Goal: Task Accomplishment & Management: Complete application form

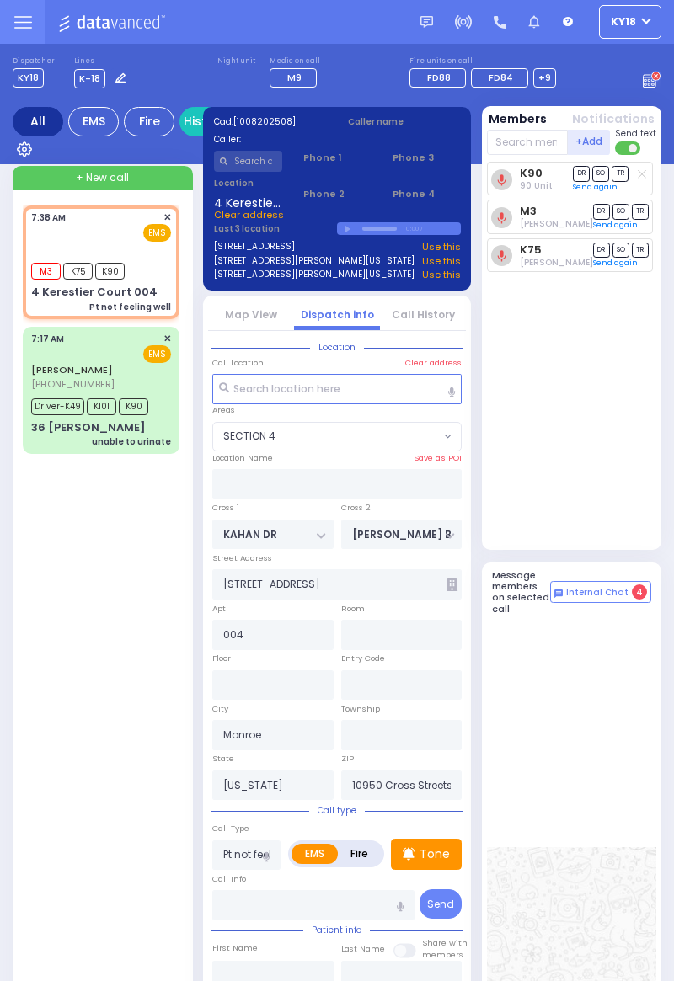
select select "SECTION 4"
select select
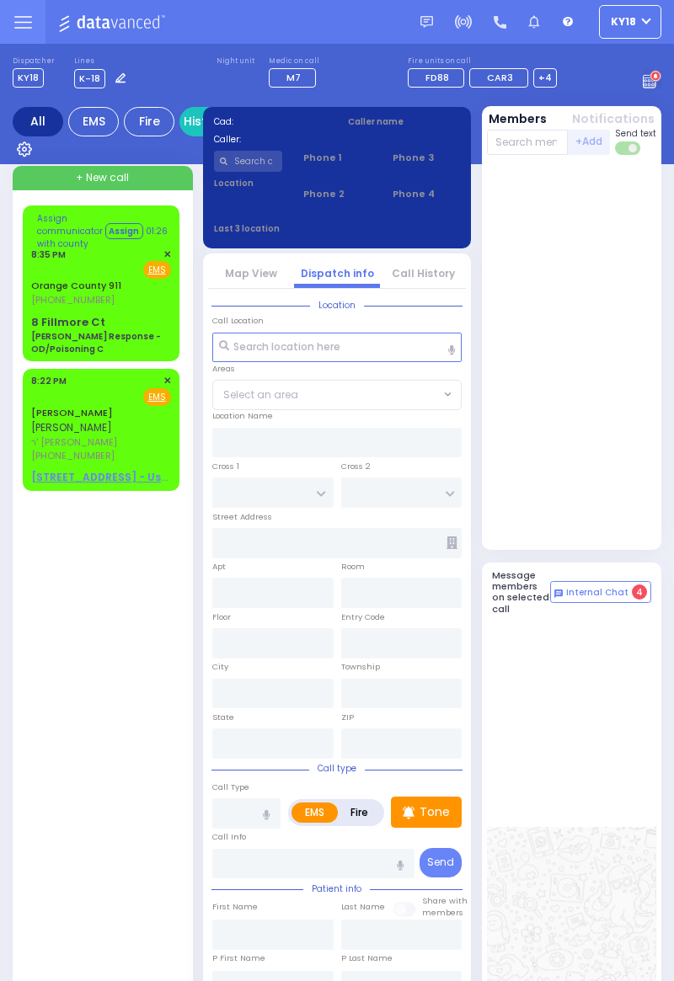
click at [118, 325] on div "8 Fillmore Ct Charlie Response - OD/Poisoning C" at bounding box center [101, 335] width 140 height 42
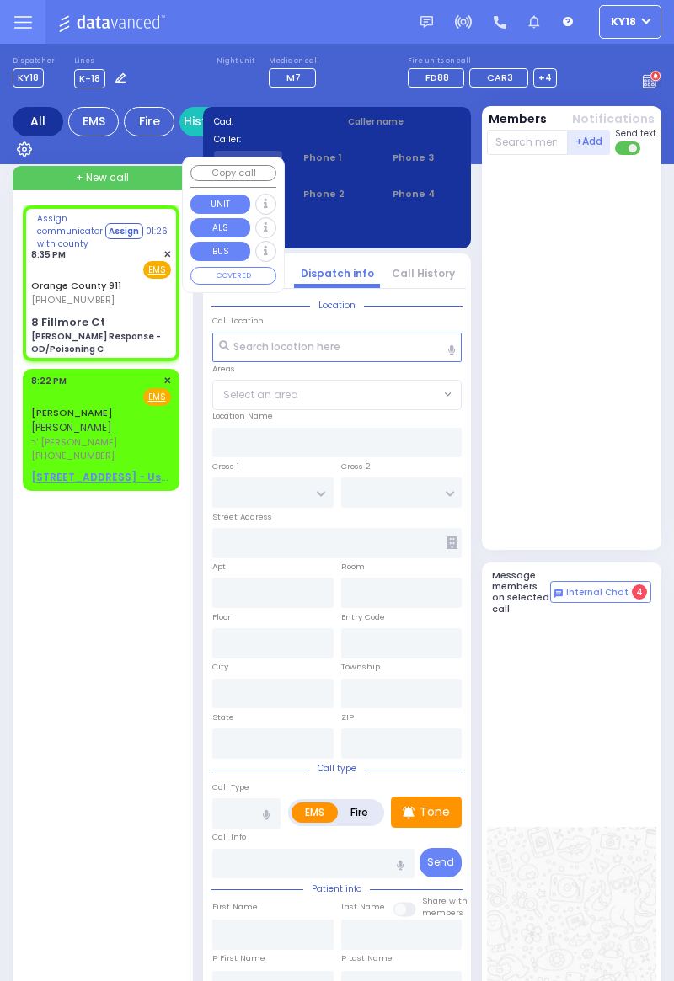
select select
type input "Charlie Response - OD/Poisoning C"
radio input "true"
type input "Nature: : Charlie Response - OD/Poisoning C Address: : 8 Fillmore Ct APT F, 109…"
select select
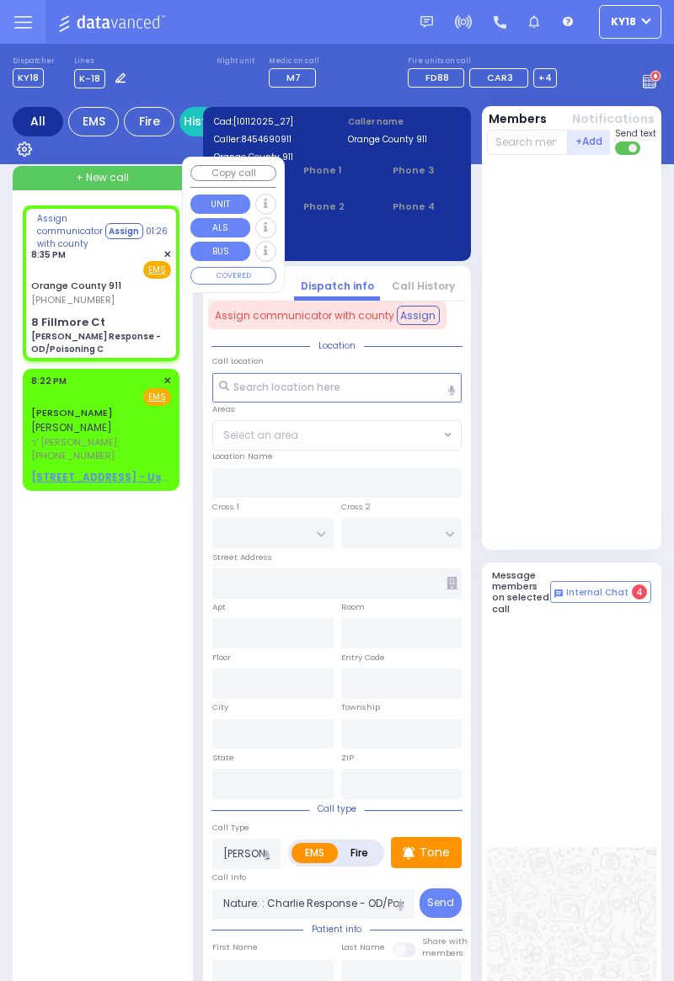
type input "8 Fillmore Ct"
type input "Monroe"
type input "[US_STATE]"
type input "10930"
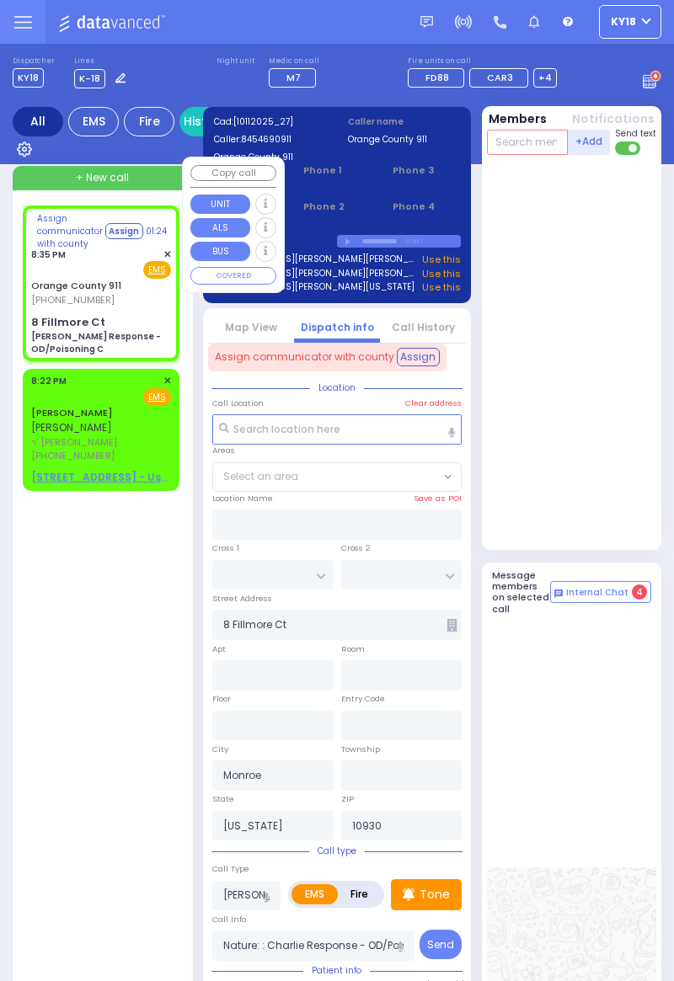
click at [521, 147] on input "text" at bounding box center [528, 142] width 82 height 25
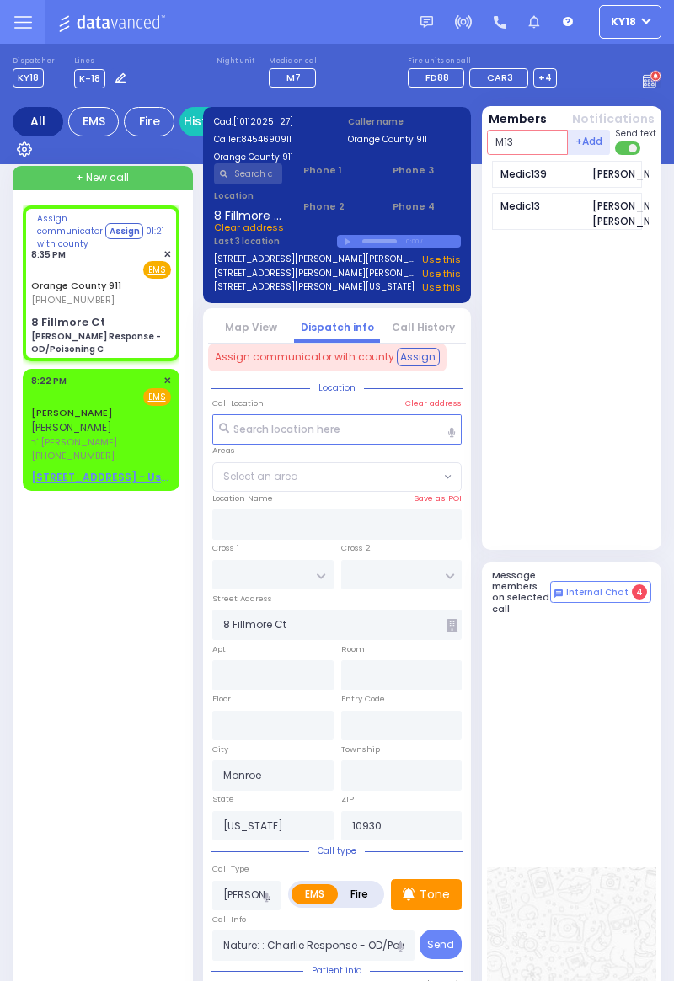
type input "M13"
click at [549, 227] on div "Medic13 Levy Friedman" at bounding box center [567, 211] width 151 height 37
click at [521, 144] on input "text" at bounding box center [528, 142] width 82 height 25
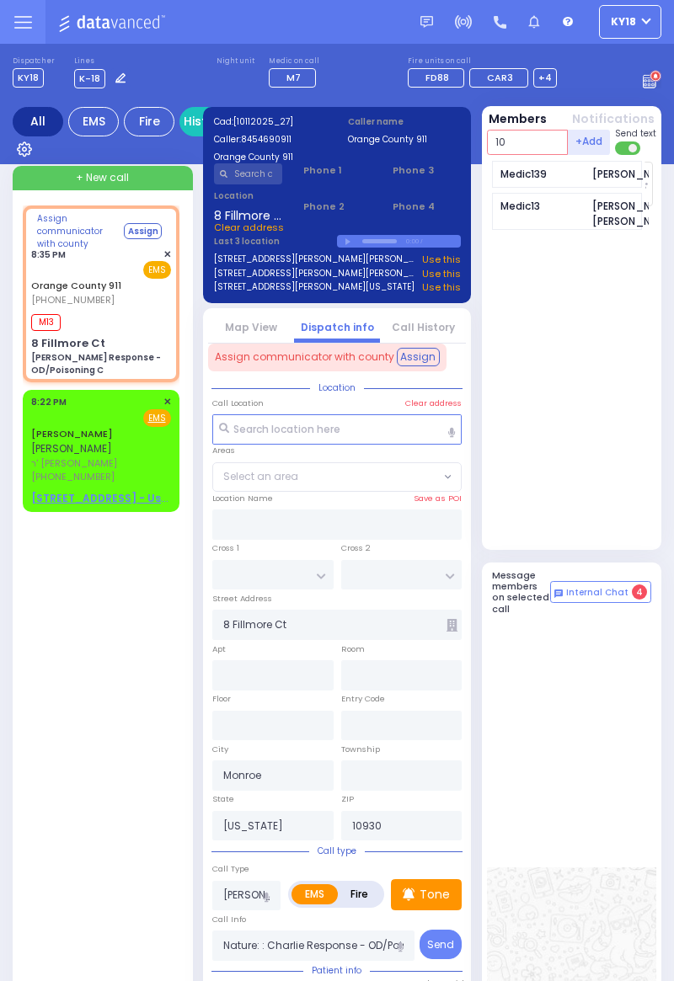
type input "101"
select select
radio input "true"
select select
type input "20:36"
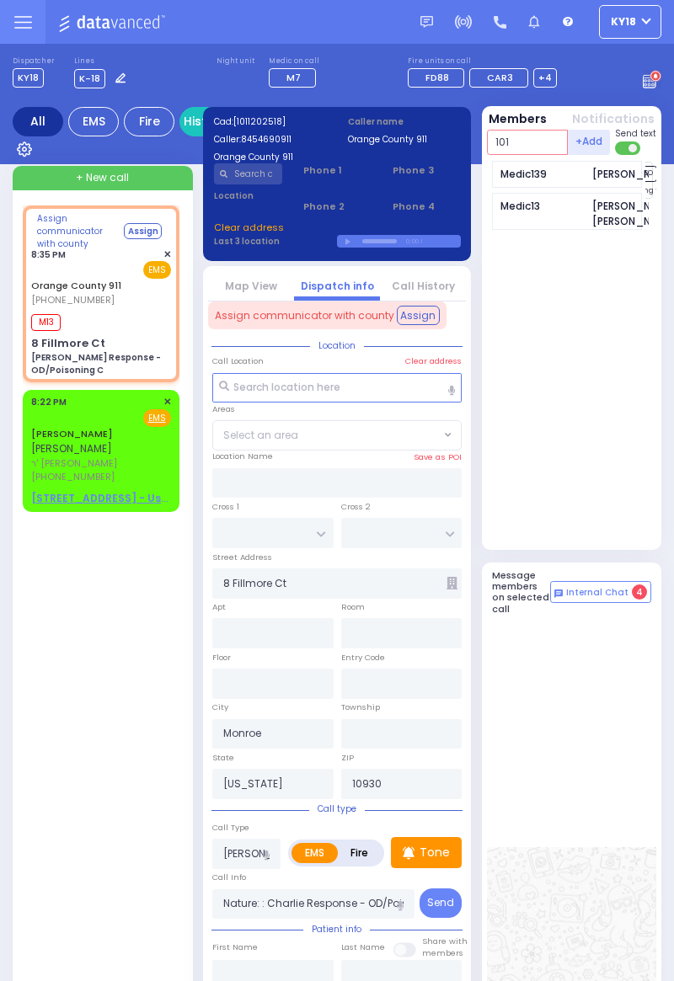
select select
radio input "true"
select select
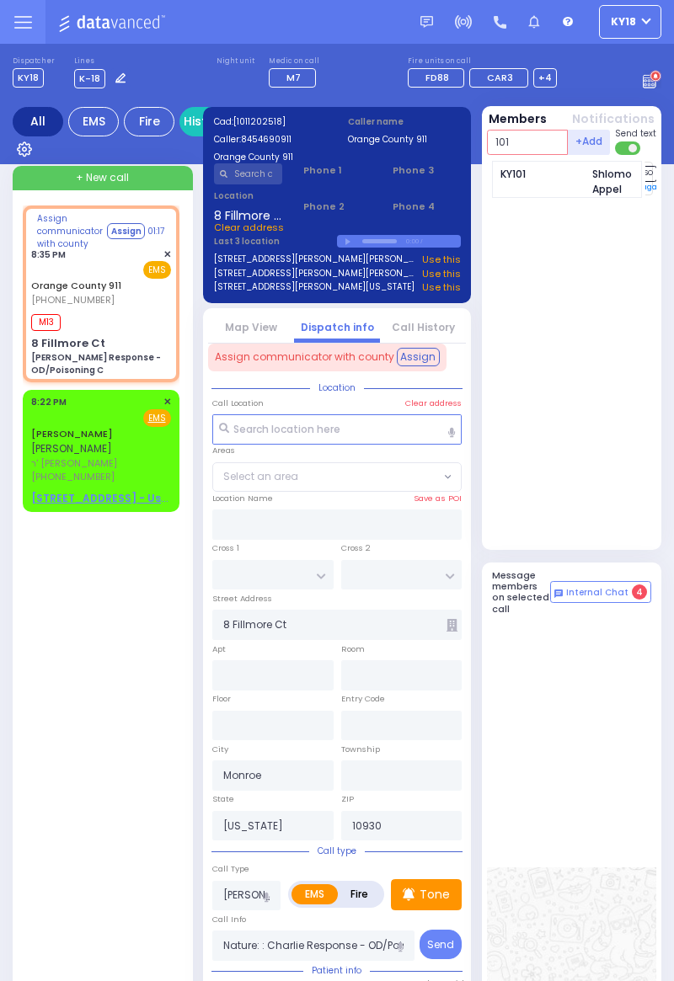
type input "101"
click at [540, 183] on div "KY101 Shlomo Appel" at bounding box center [567, 179] width 151 height 37
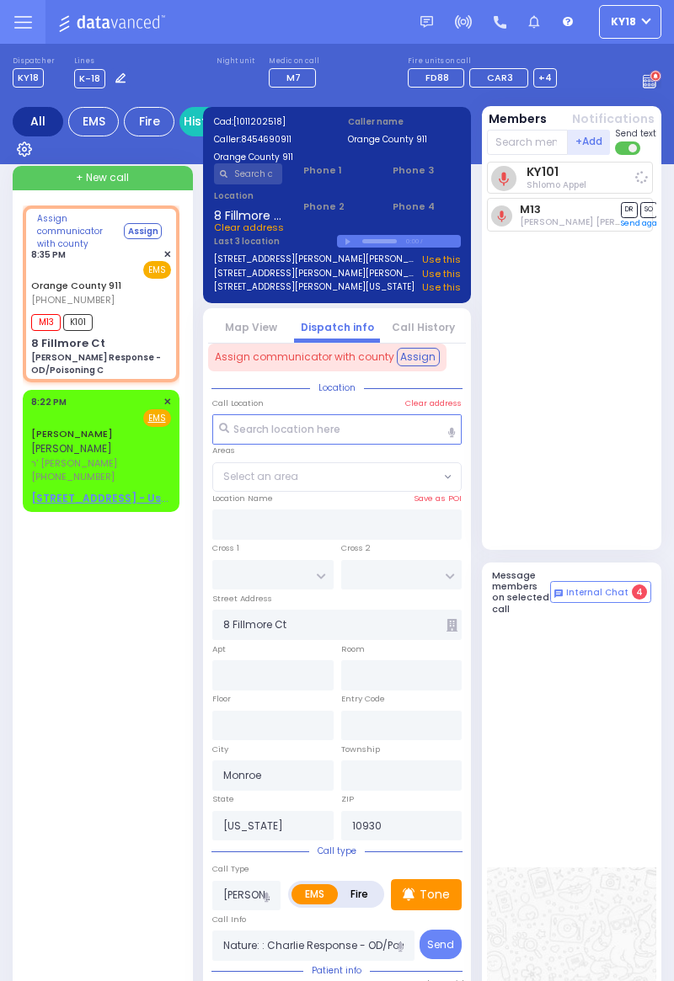
select select
radio input "true"
select select
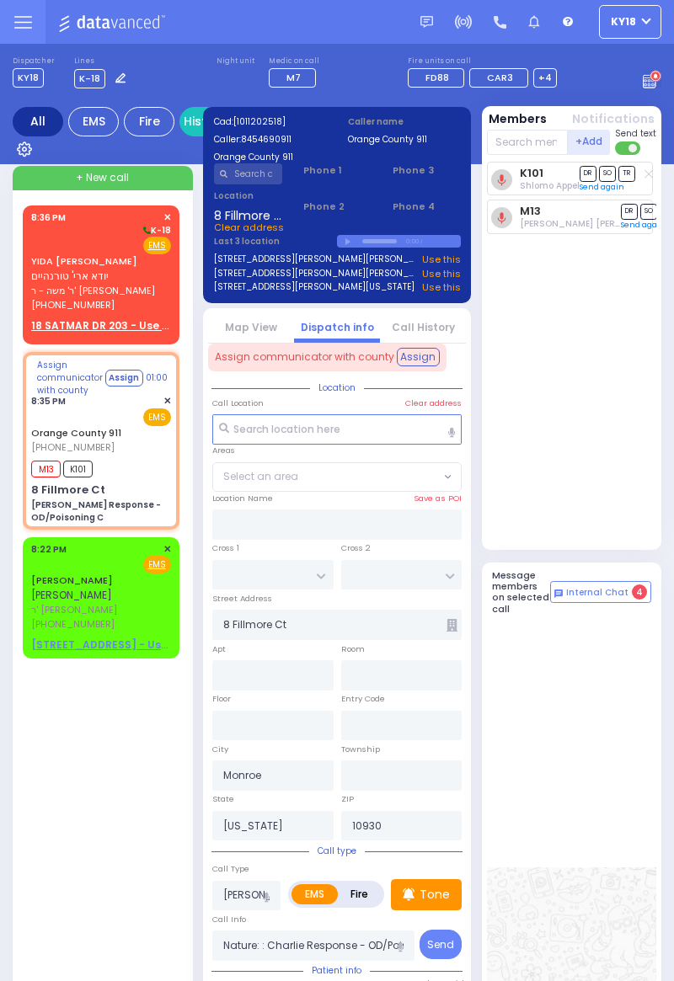
click at [85, 330] on u "18 SATMAR DR 203 - Use this" at bounding box center [106, 325] width 151 height 14
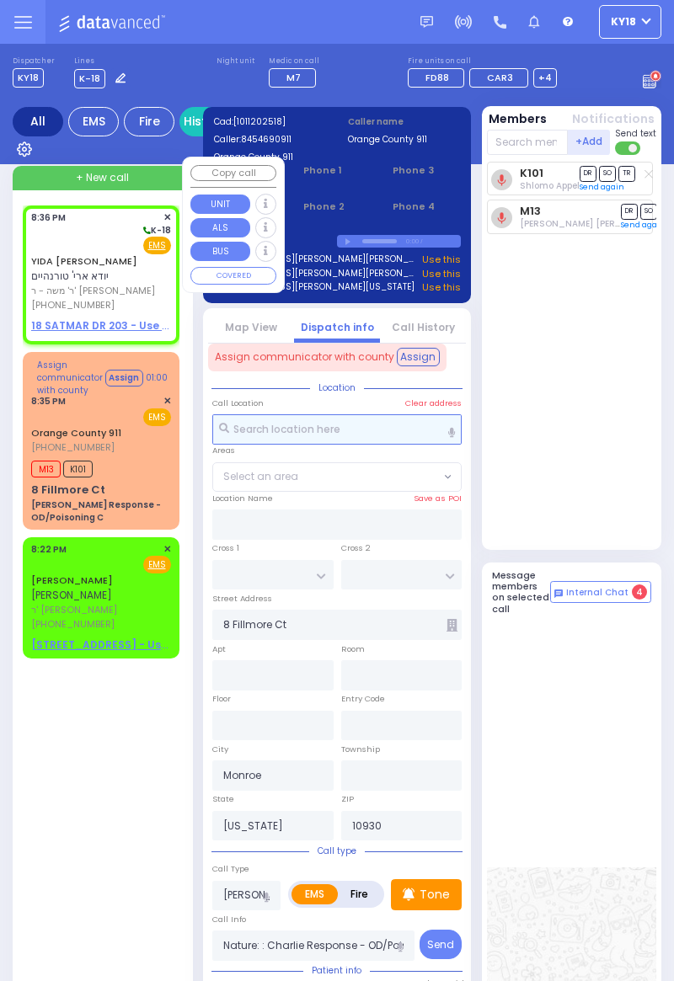
select select
radio input "true"
type input "YIDA ARYE"
type input "TURNHEIM"
select select
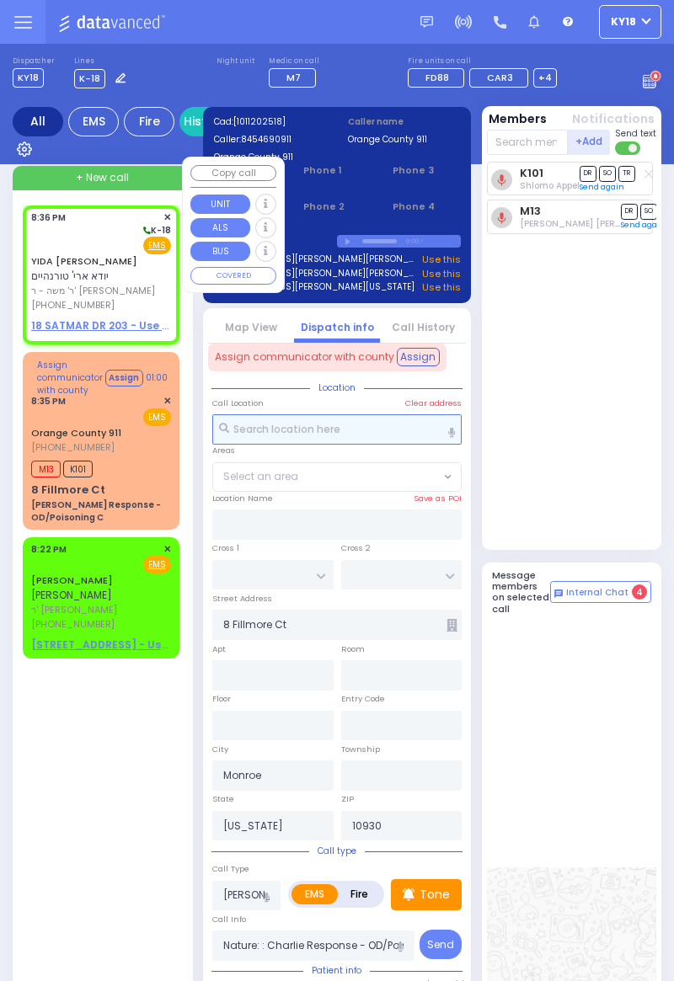
type input "20:36"
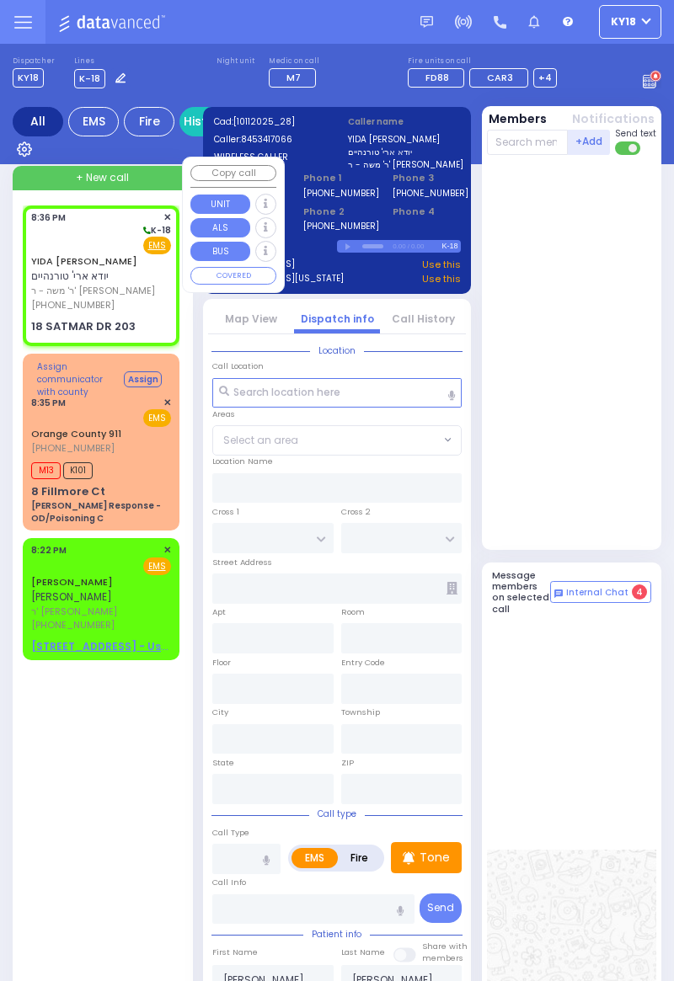
click at [148, 248] on u "EMS" at bounding box center [157, 245] width 18 height 13
select select
radio input "true"
select select
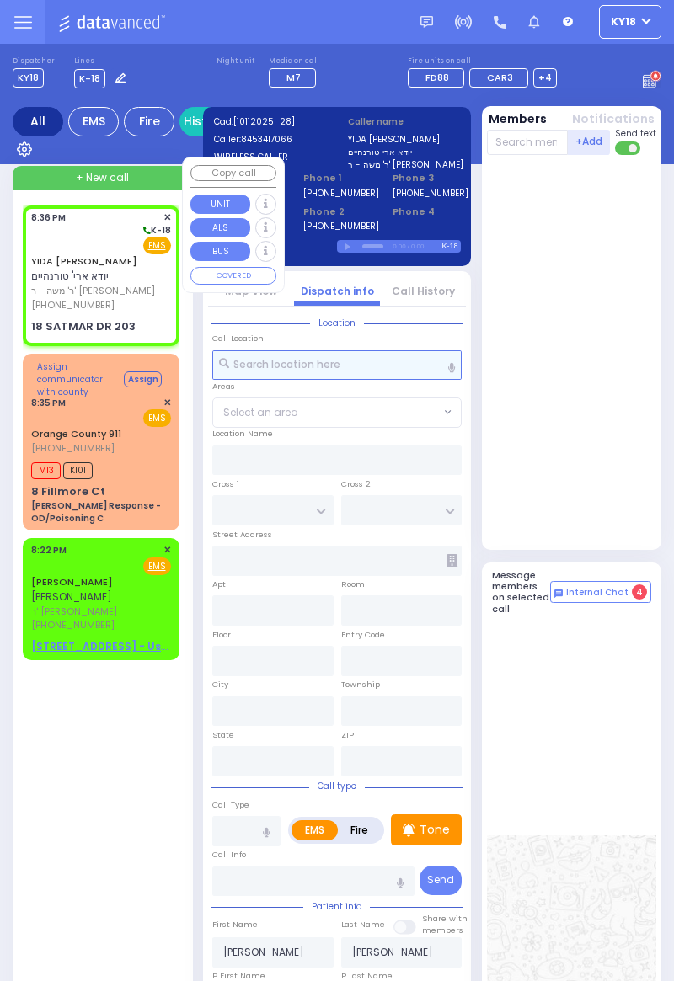
select select
radio input "true"
select select
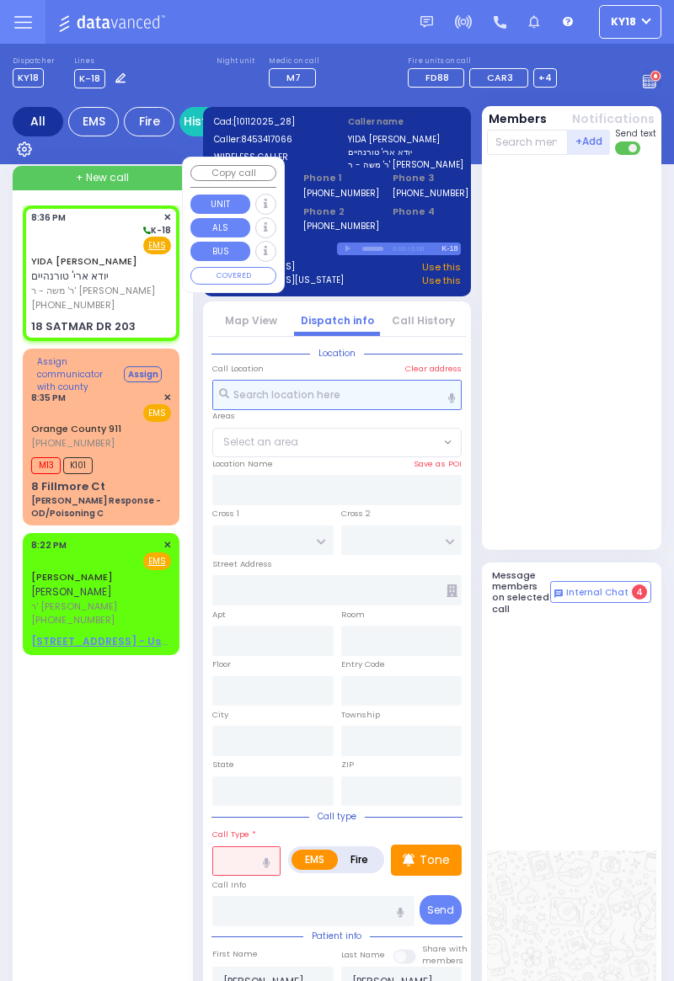
type input "SIGET COURT"
type input "HAYES COURT"
type input "18 SATMAR DR"
type input "203"
type input "Kiryas Joel"
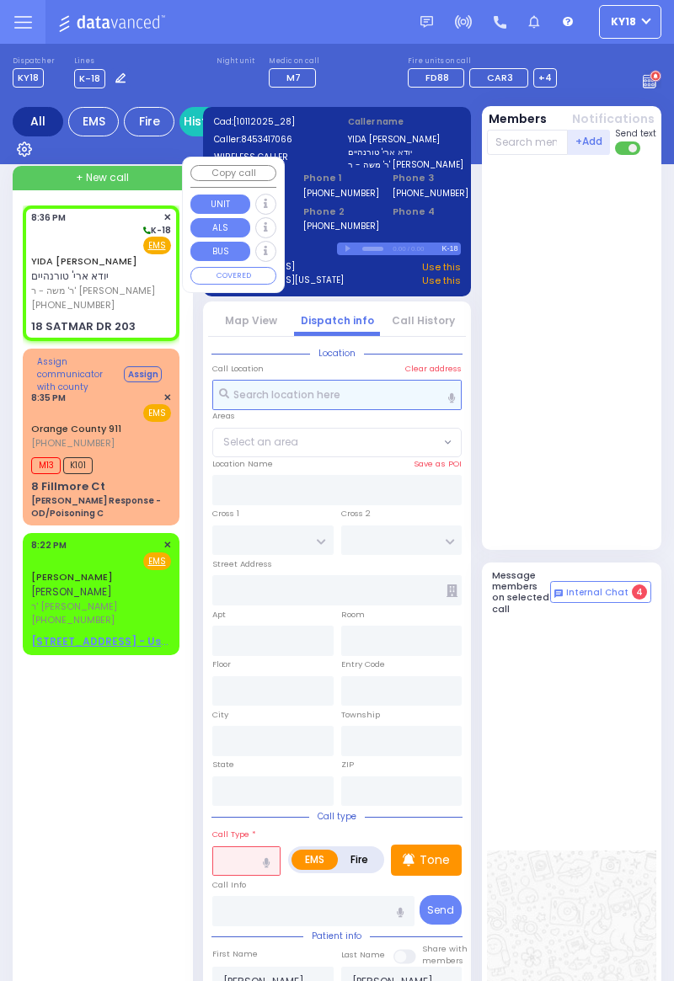
type input "[US_STATE]"
type input "10950"
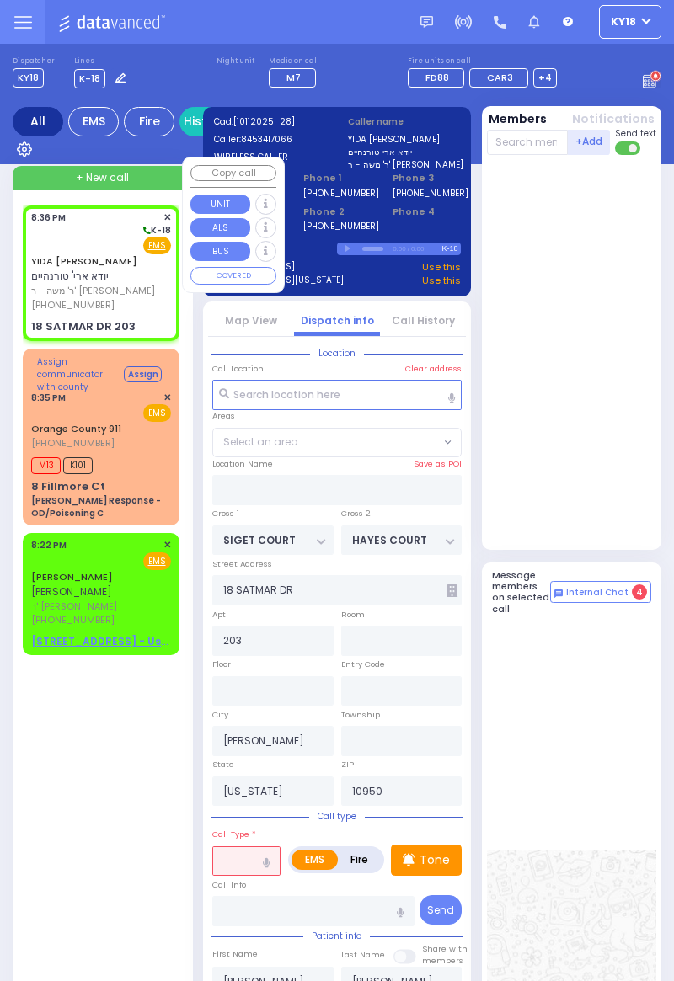
click at [147, 239] on span "EMS" at bounding box center [157, 246] width 28 height 18
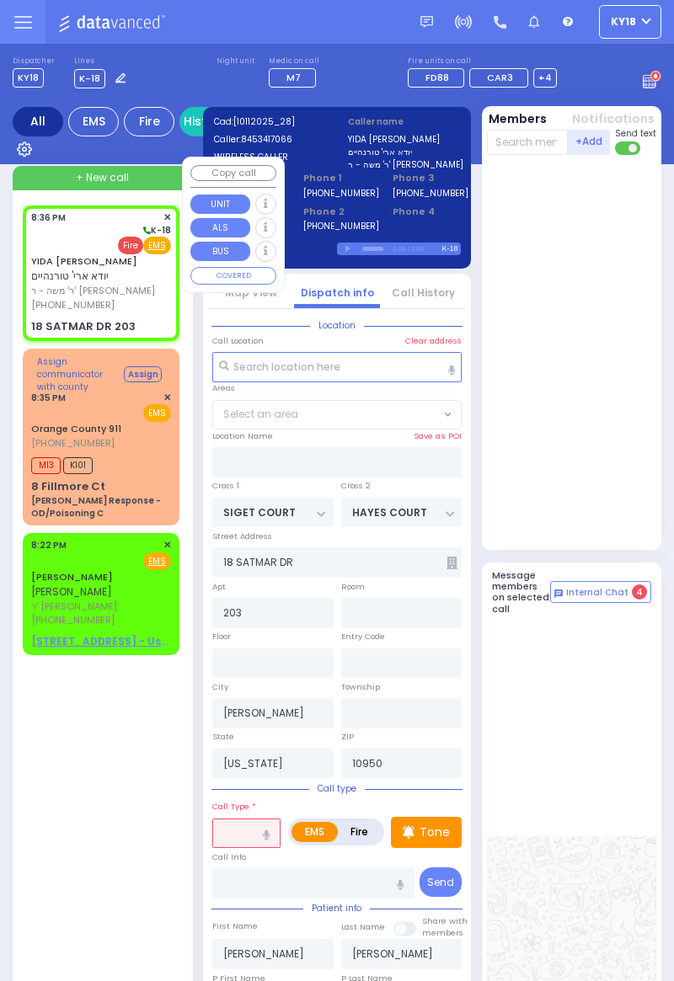
select select
radio input "true"
select select
radio input "true"
select select
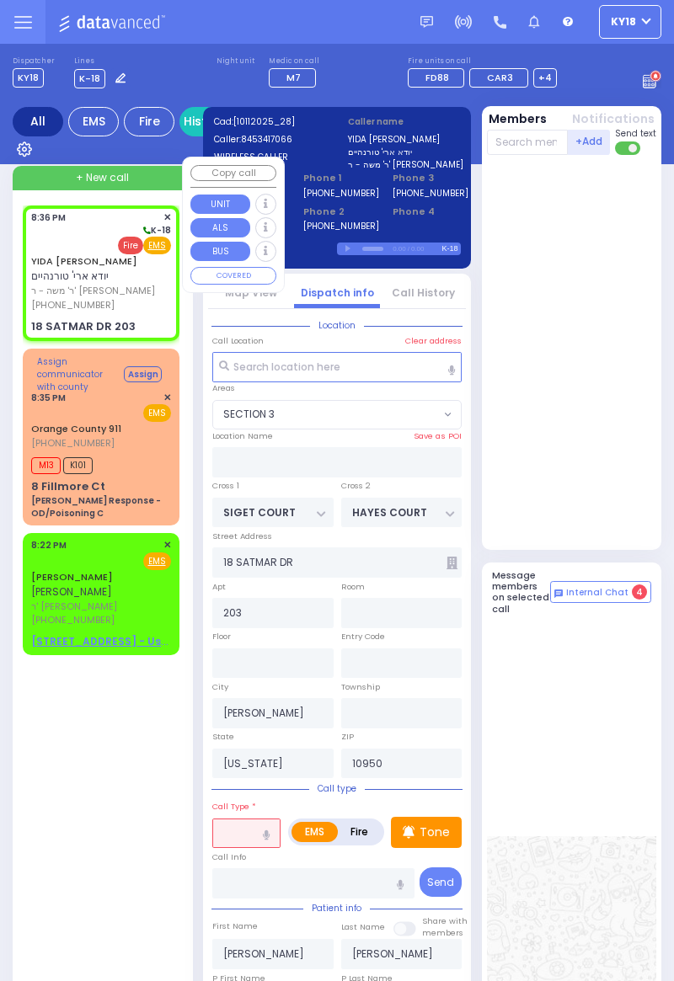
select select
radio input "true"
select select
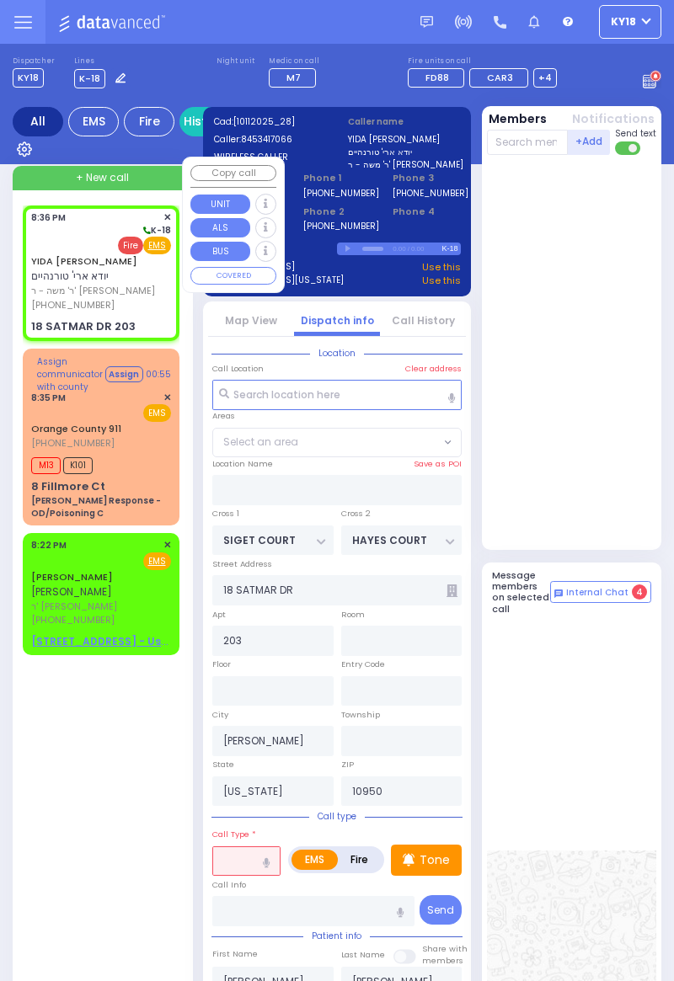
click at [120, 243] on span "Fire" at bounding box center [130, 246] width 25 height 18
select select "SECTION 3"
select select
radio input "false"
radio input "true"
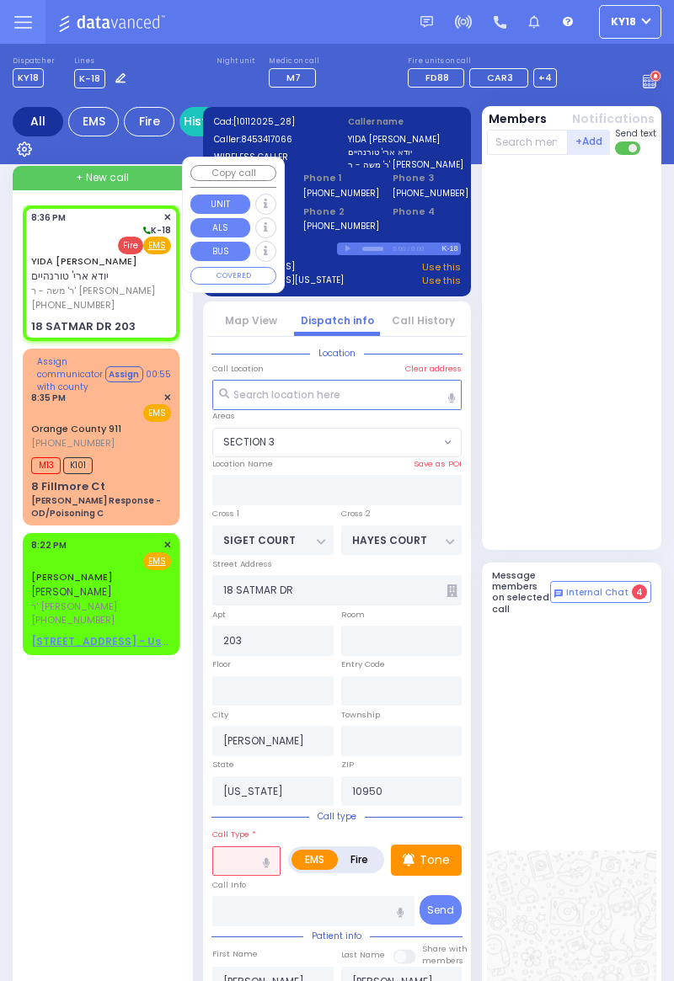
select select
select select "SECTION 3"
click at [126, 244] on div "EMS Fire" at bounding box center [101, 245] width 140 height 17
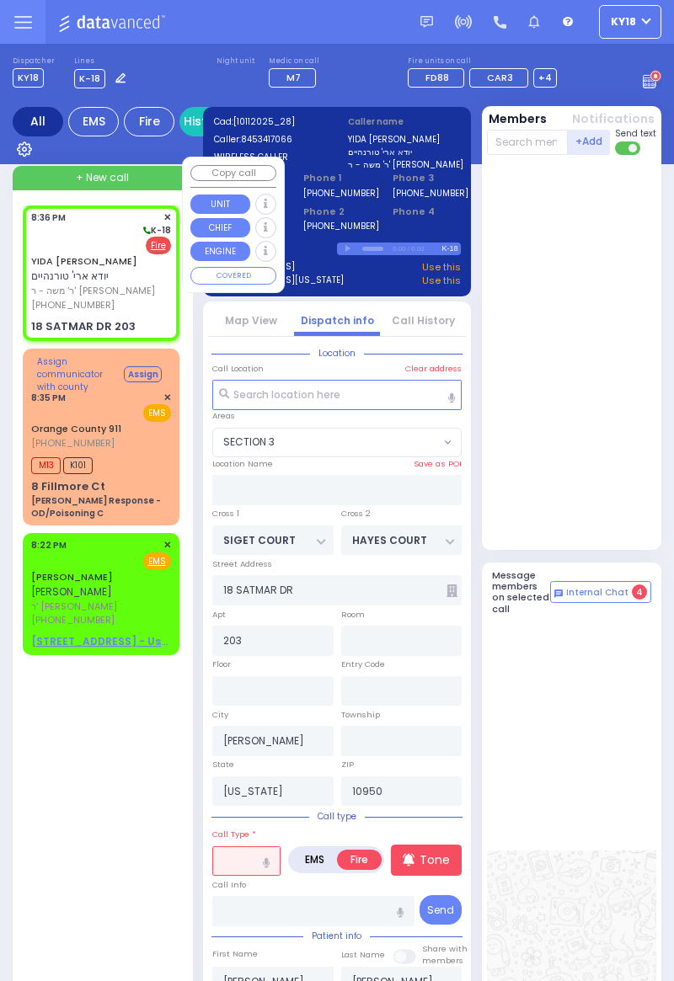
select select
radio input "true"
select select
select select "SECTION 3"
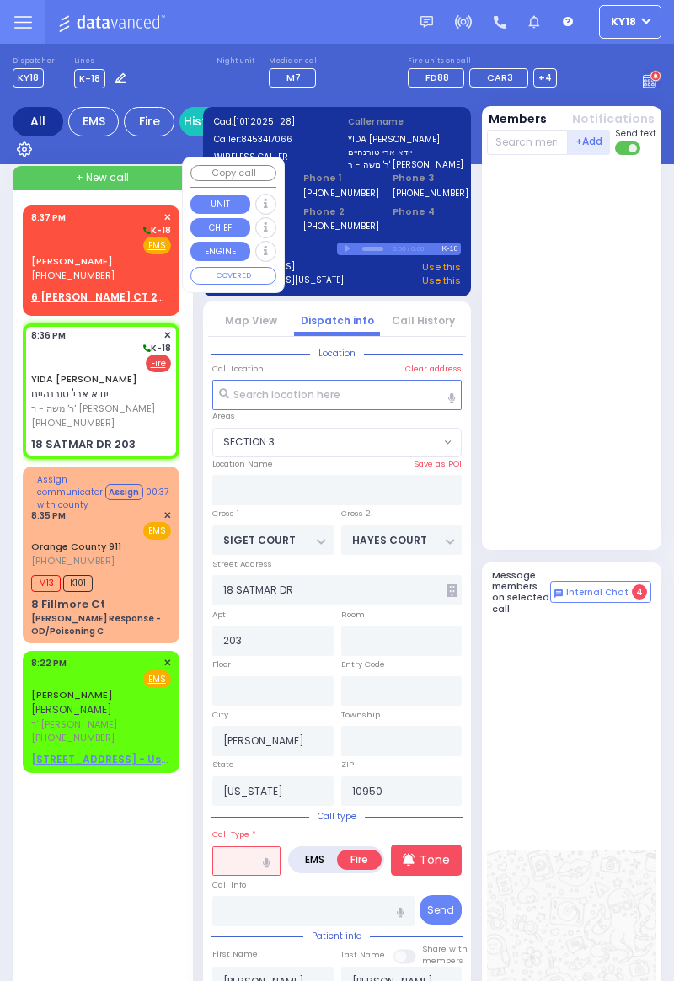
click at [96, 276] on span "(845) 239-7644" at bounding box center [72, 275] width 83 height 13
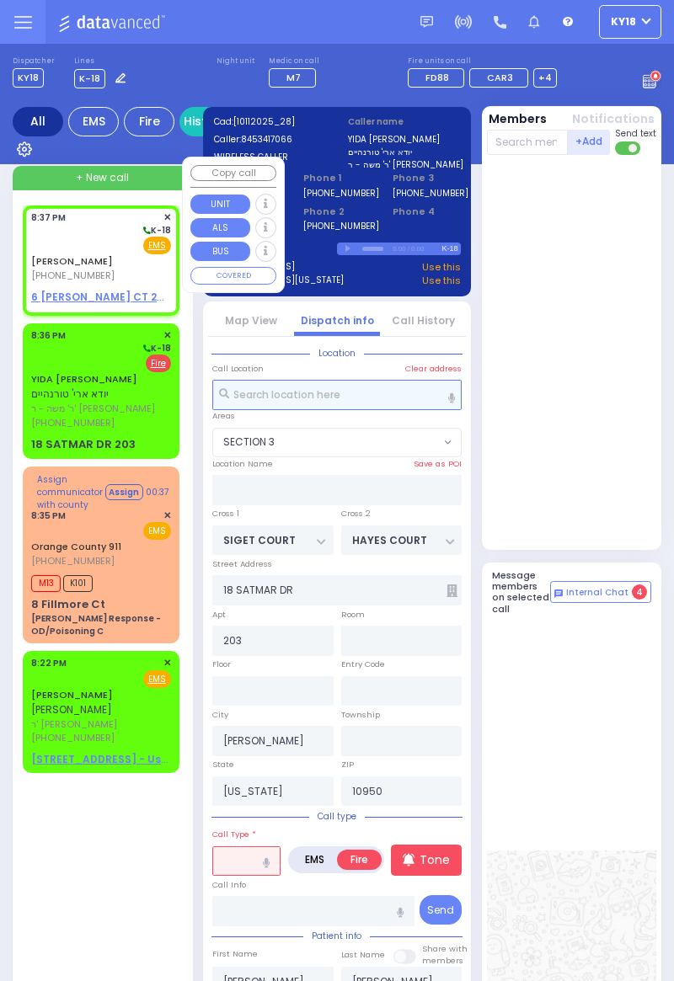
select select
radio input "true"
type input "YONA"
type input "ELASSIR"
select select
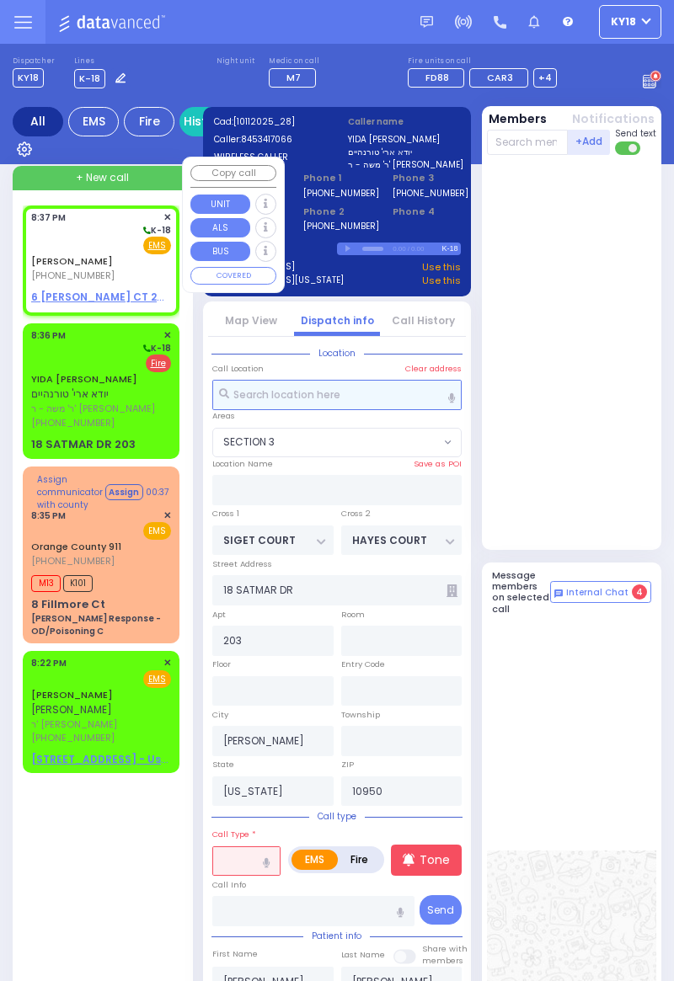
type input "20:37"
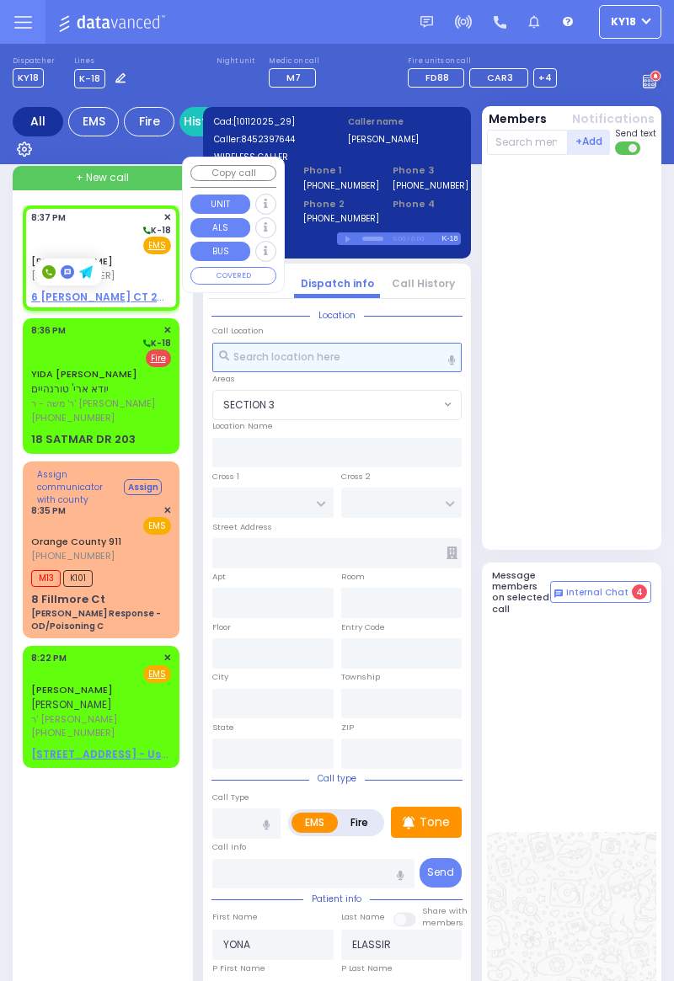
select select
radio input "true"
select select
click at [159, 241] on u "EMS" at bounding box center [157, 245] width 18 height 13
select select
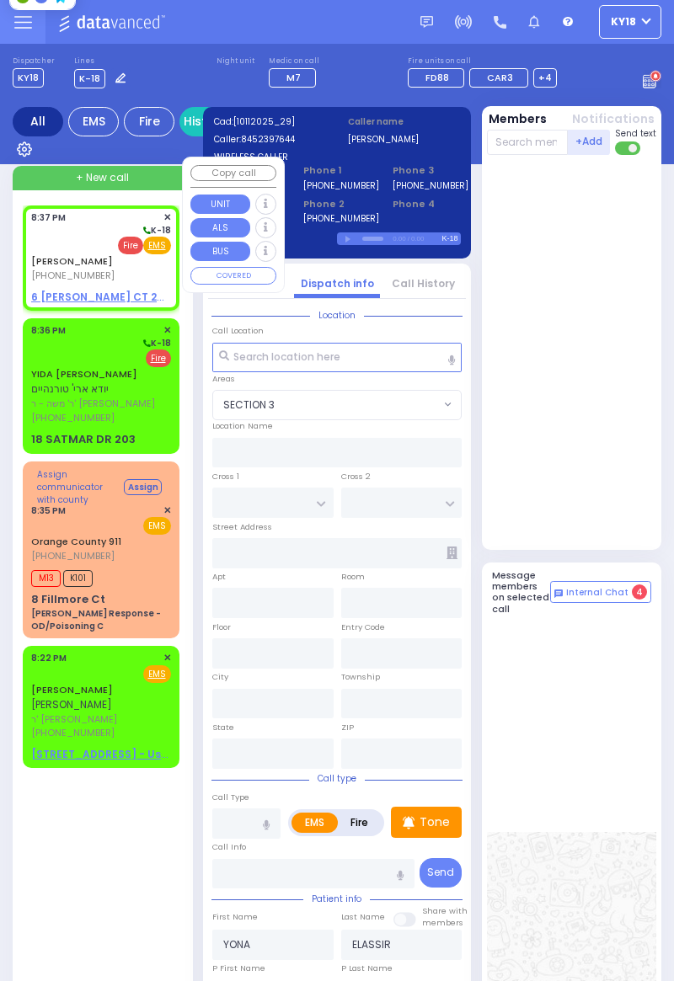
radio input "true"
select select
click at [133, 246] on span "Fire" at bounding box center [130, 246] width 25 height 18
select select
radio input "true"
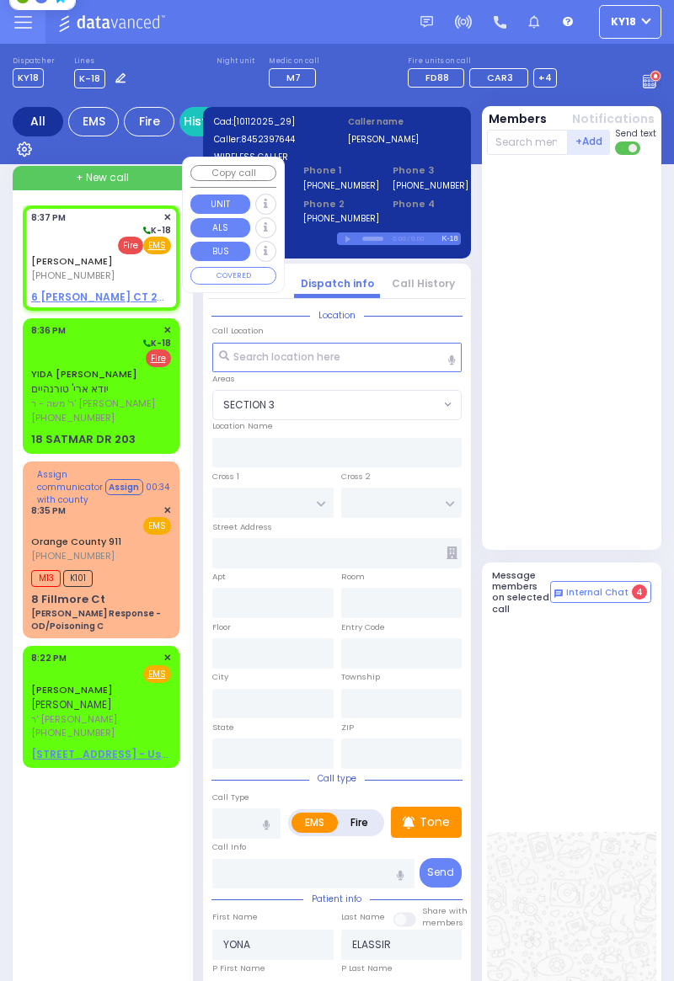
select select
click at [112, 299] on u "6 LEMBERG CT 203 - Use this" at bounding box center [127, 297] width 193 height 14
select select
radio input "false"
radio input "true"
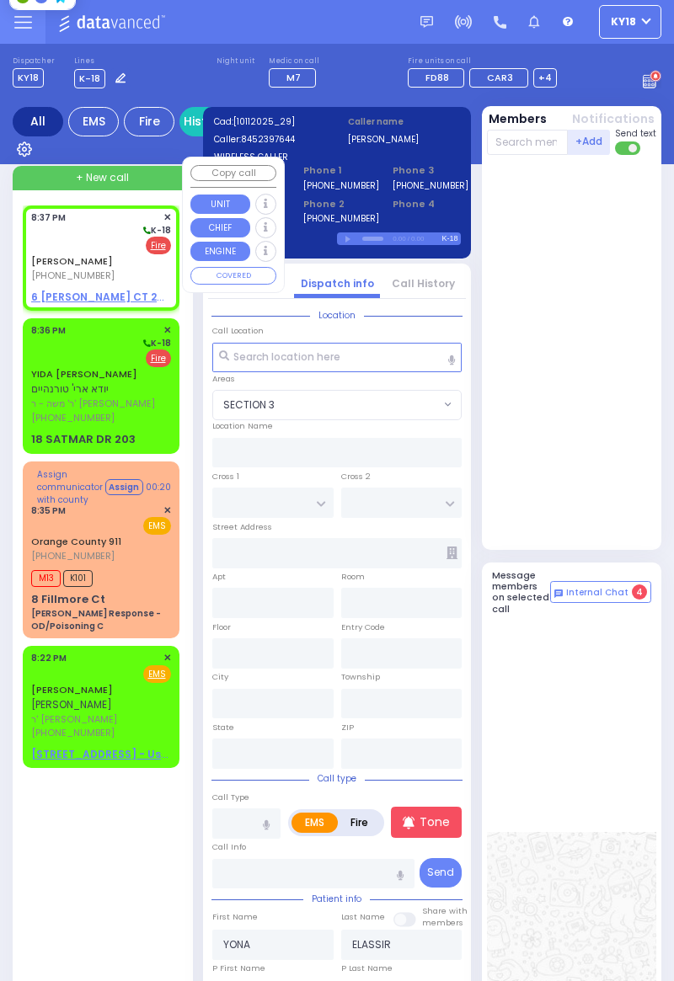
select select
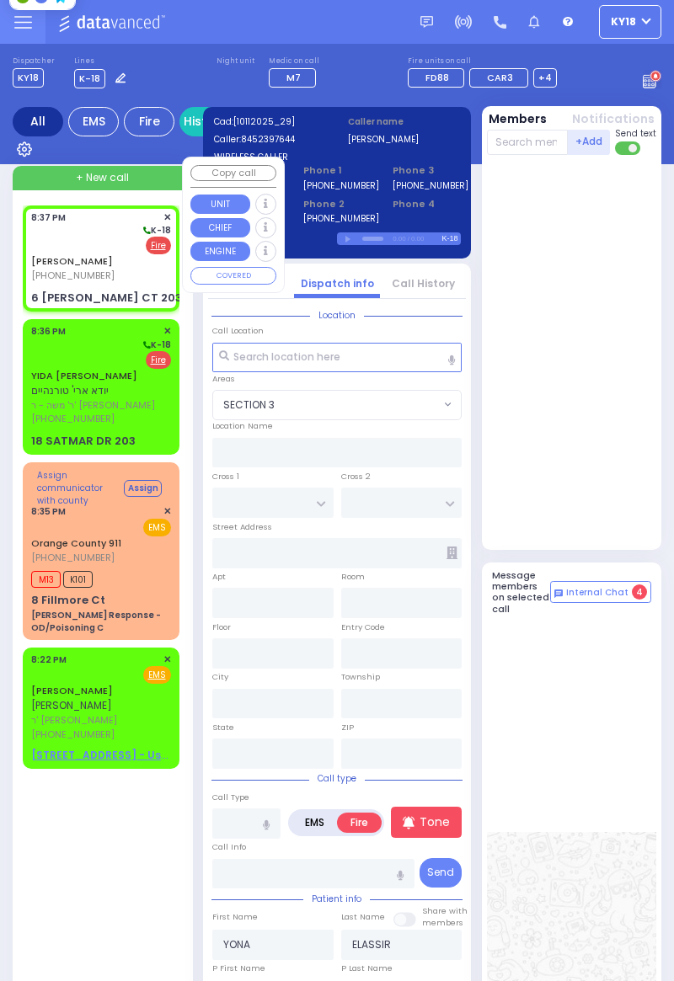
select select
radio input "true"
select select
type input "ACRES RD"
type input "6 LEMBERG CT"
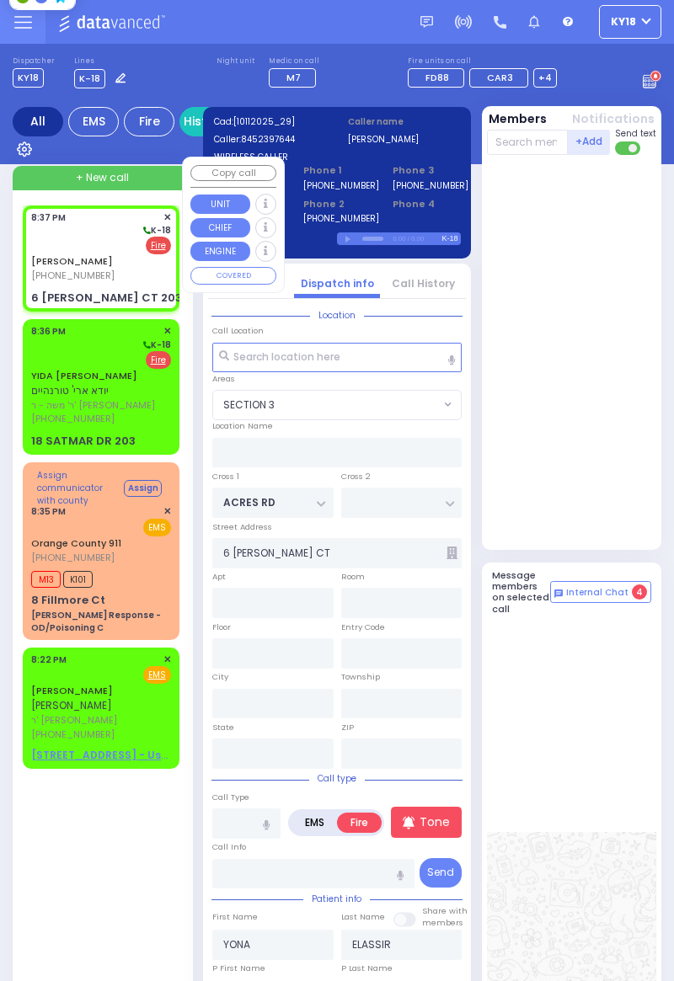
type input "203"
type input "Monroe"
type input "[US_STATE]"
type input "10950"
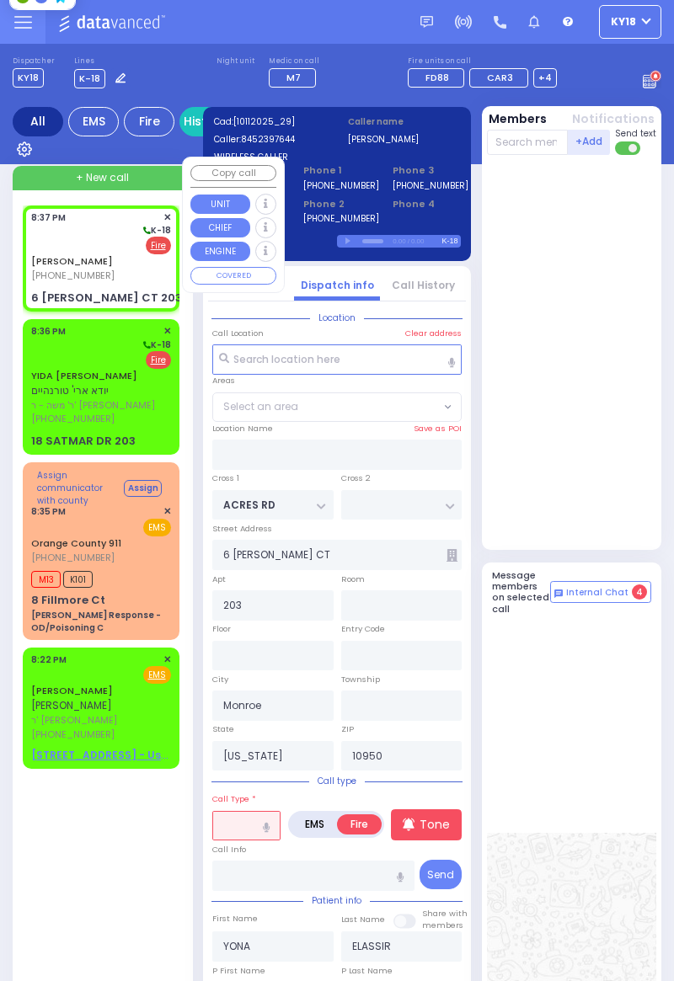
select select "PALM TREE"
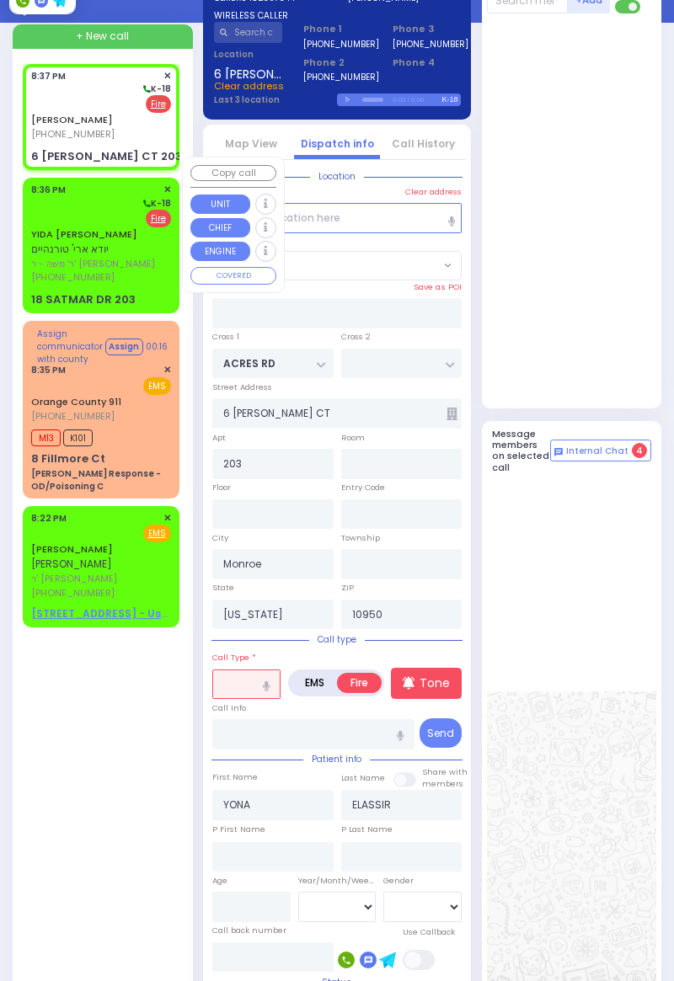
click at [245, 686] on input "text" at bounding box center [246, 685] width 68 height 30
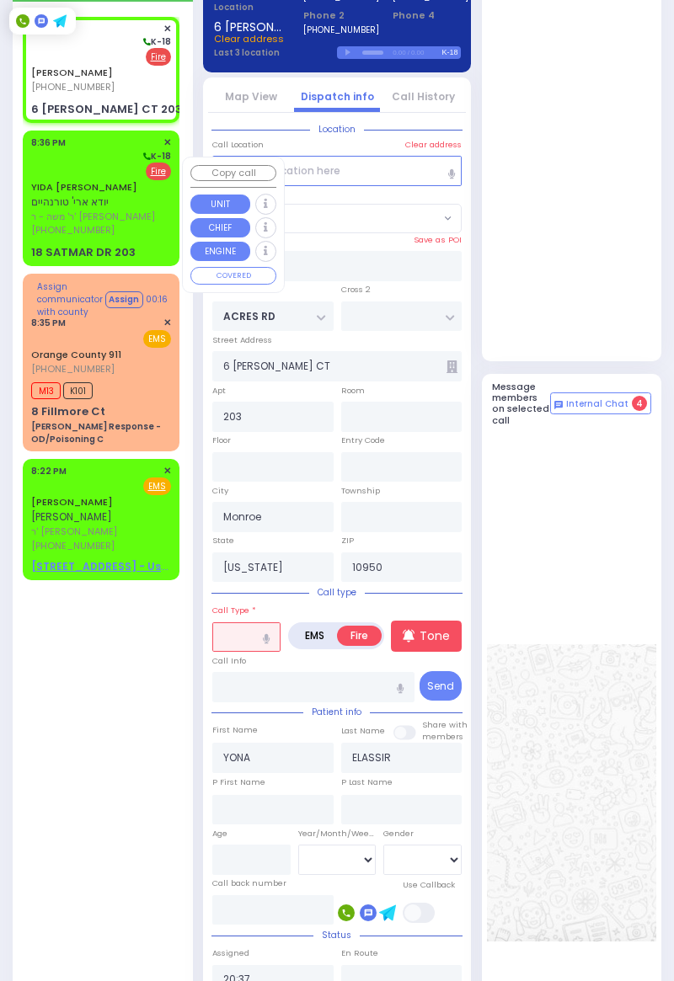
scroll to position [209, 0]
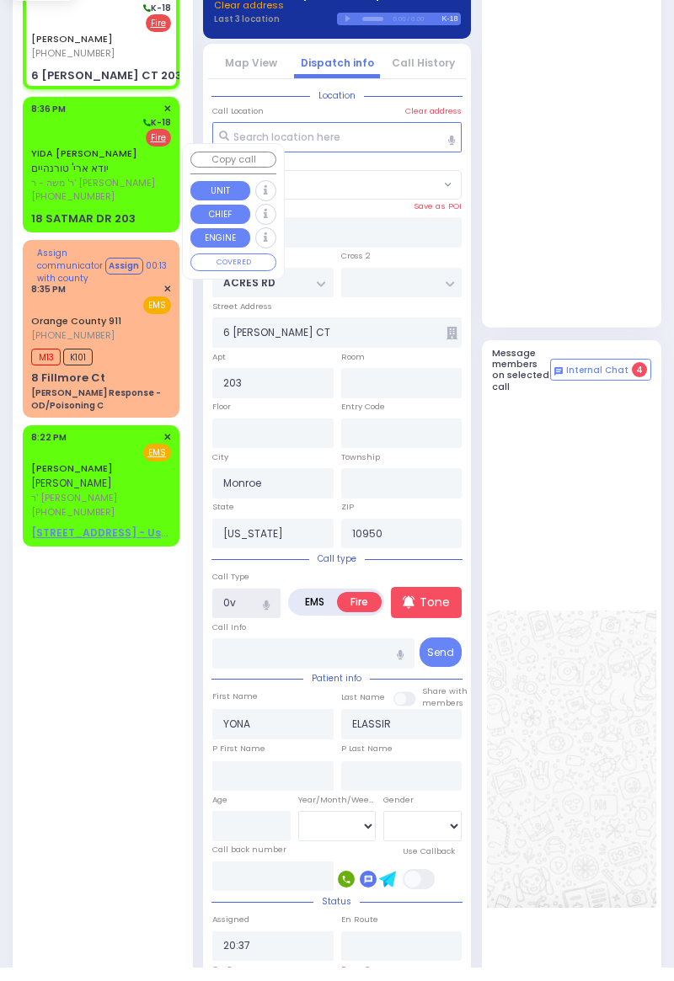
type input "0ve"
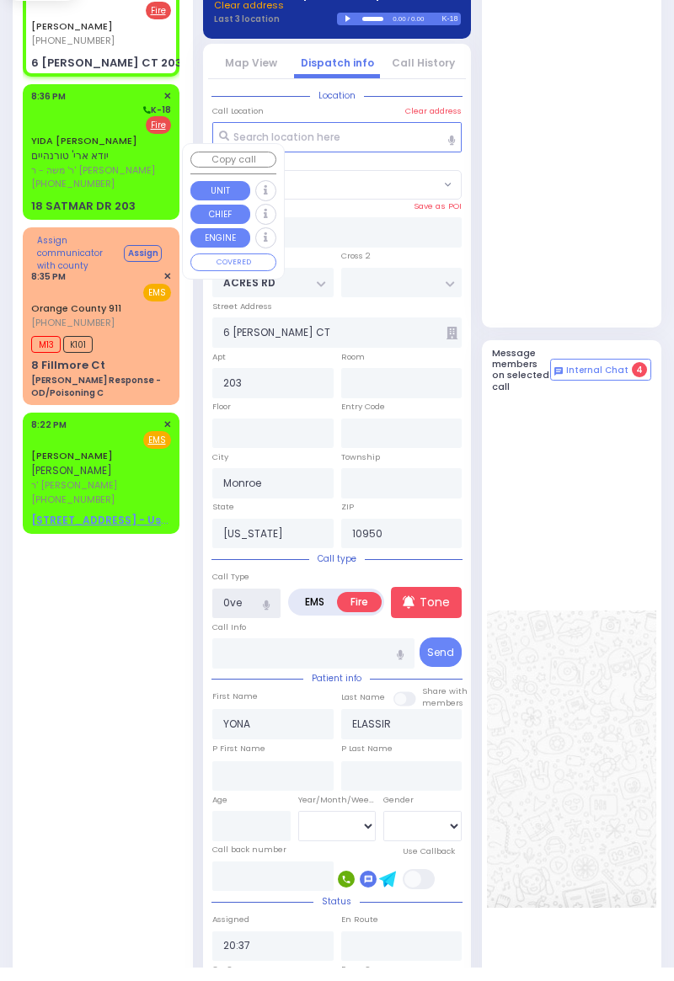
select select
radio input "true"
select select
select select "PALM TREE"
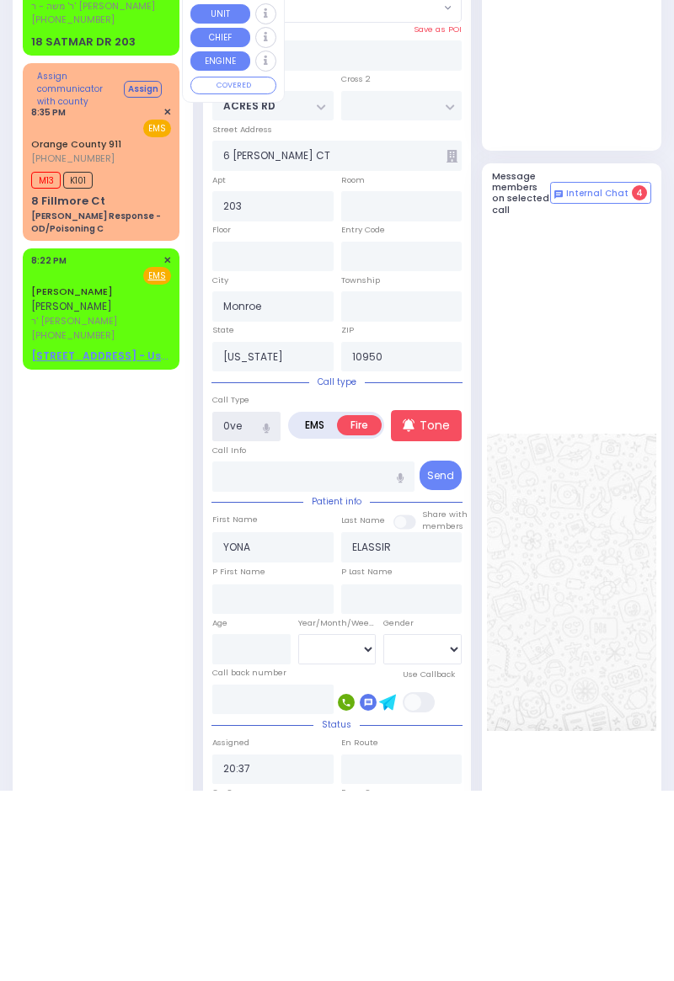
select select
radio input "true"
select select
select select "PALM TREE"
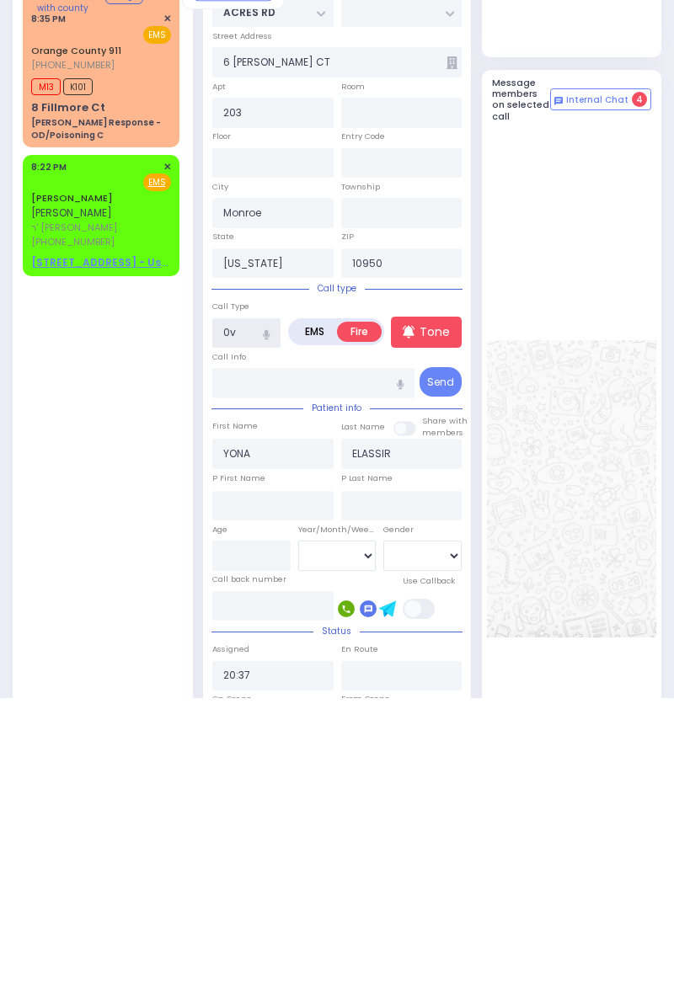
type input "0"
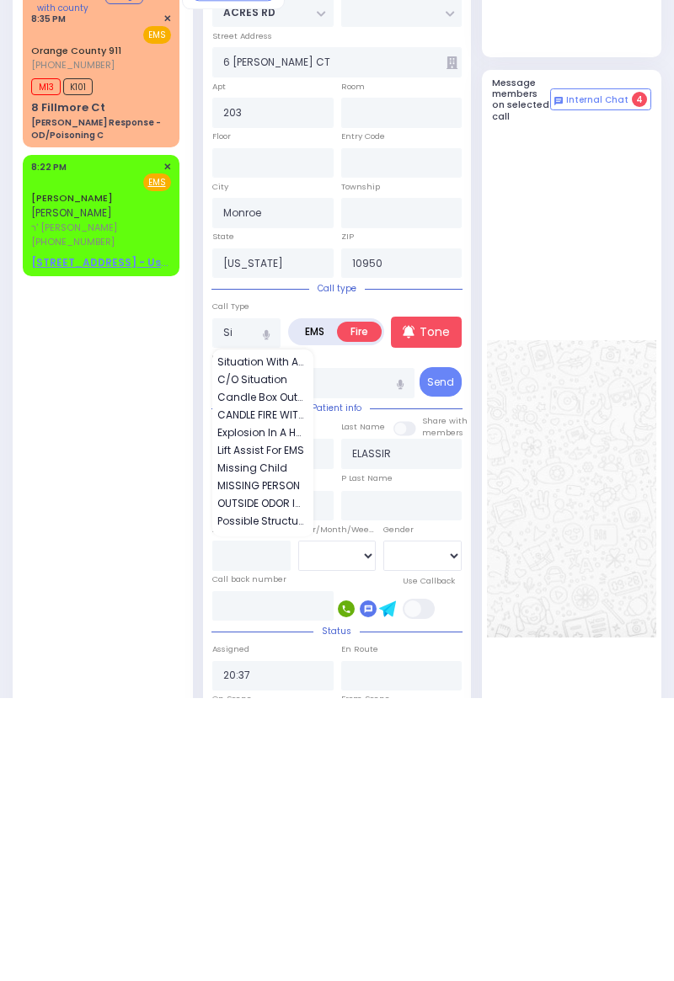
click at [258, 647] on span "Situation With An Outlet" at bounding box center [263, 646] width 93 height 15
type input "Situation With An Outlet"
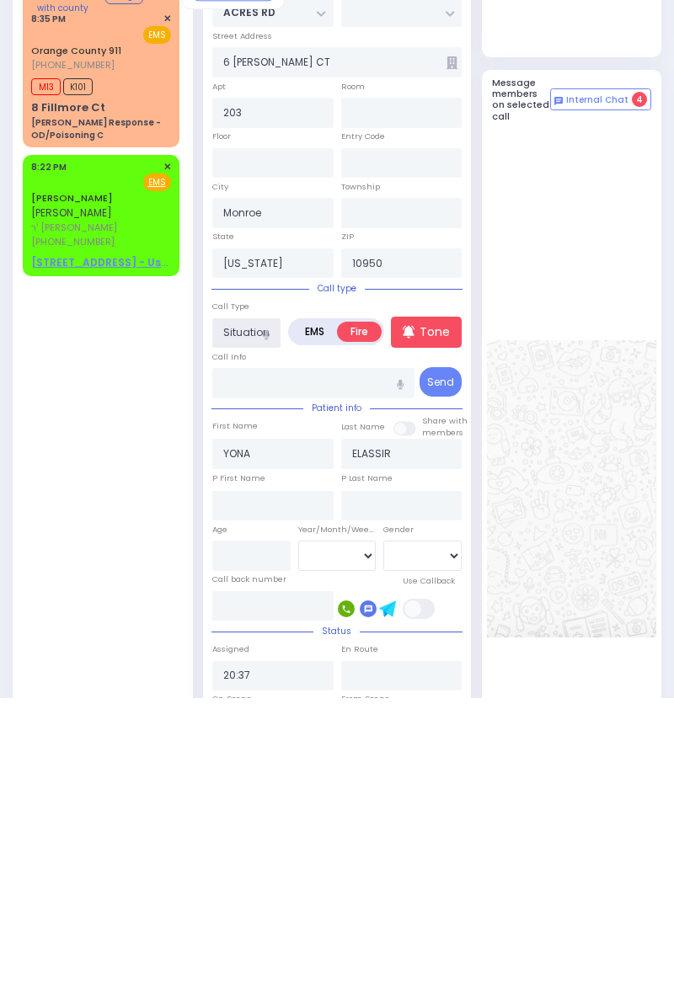
scroll to position [0, 70]
click at [250, 615] on input "Situation With An Outlet" at bounding box center [246, 617] width 68 height 30
select select
radio input "true"
select select
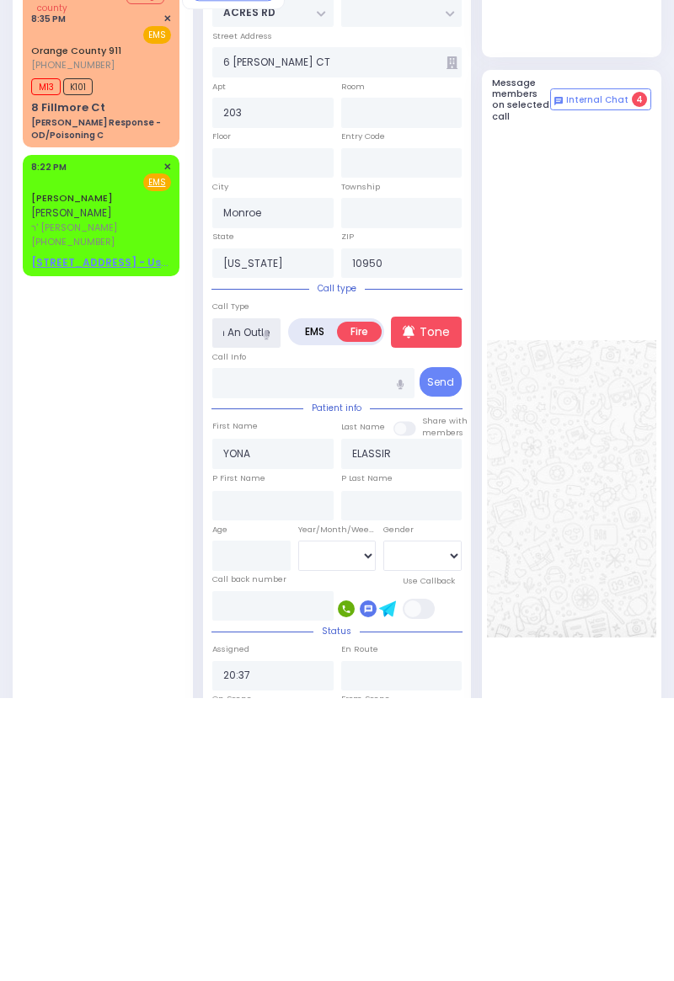
select select "PALM TREE"
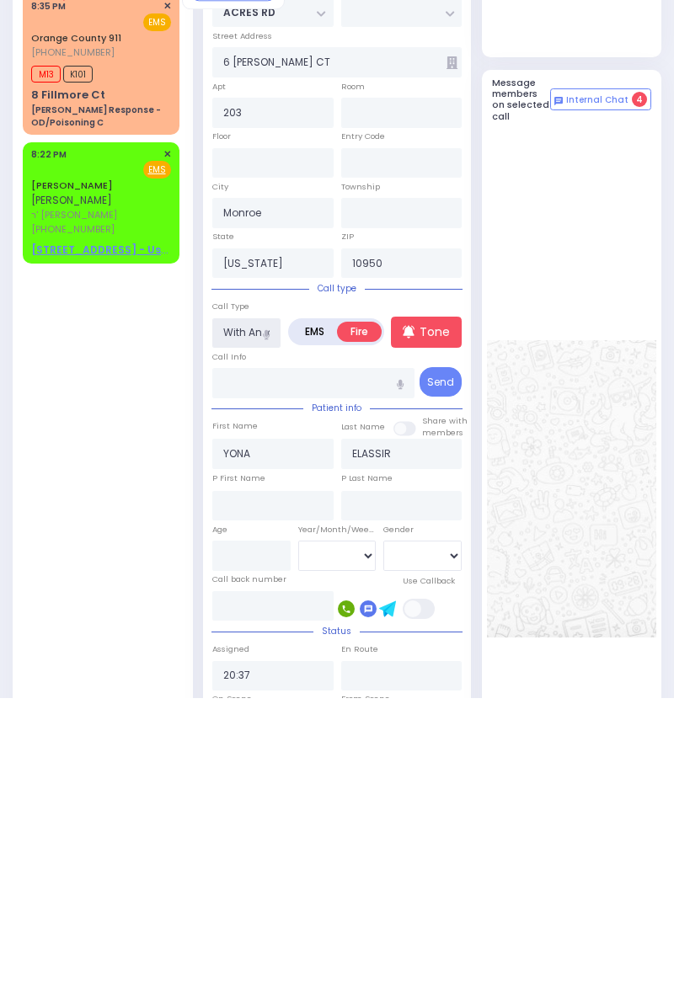
type input "Situation With An ov"
select select
radio input "true"
select select
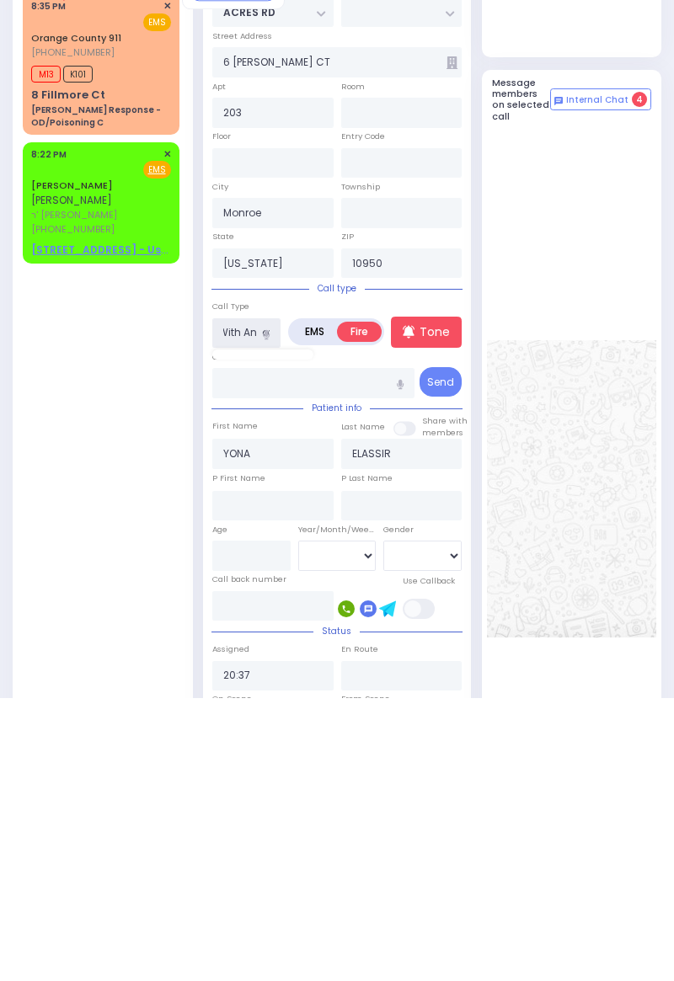
select select "PALM TREE"
type input "Situation"
click at [276, 644] on span "Situation With An Outlet" at bounding box center [263, 646] width 93 height 15
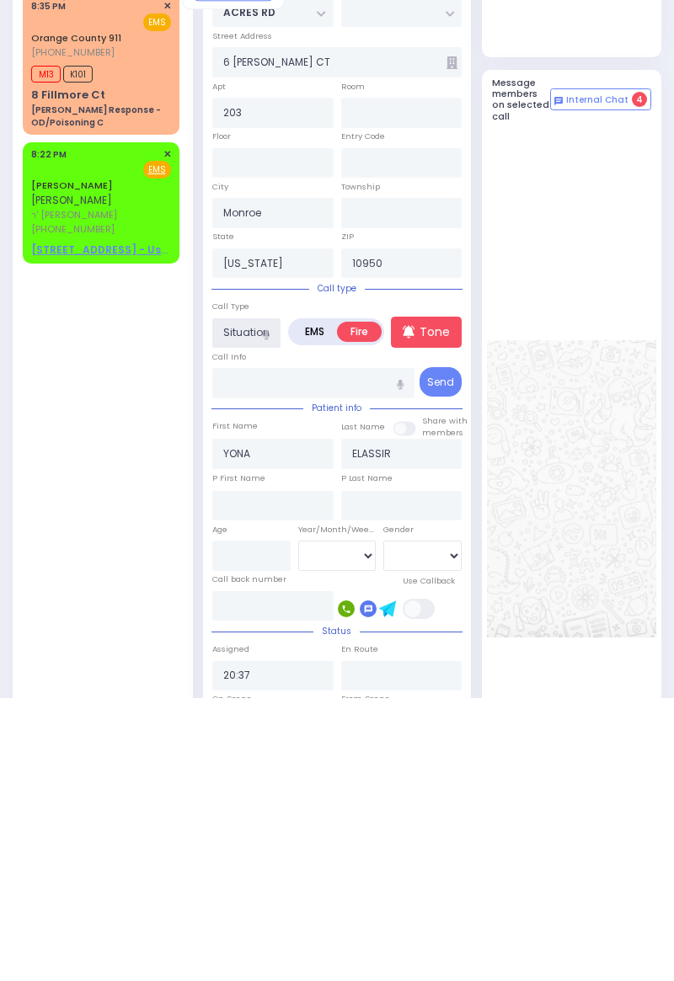
scroll to position [0, 70]
type input "Situation With An Oven"
select select
radio input "true"
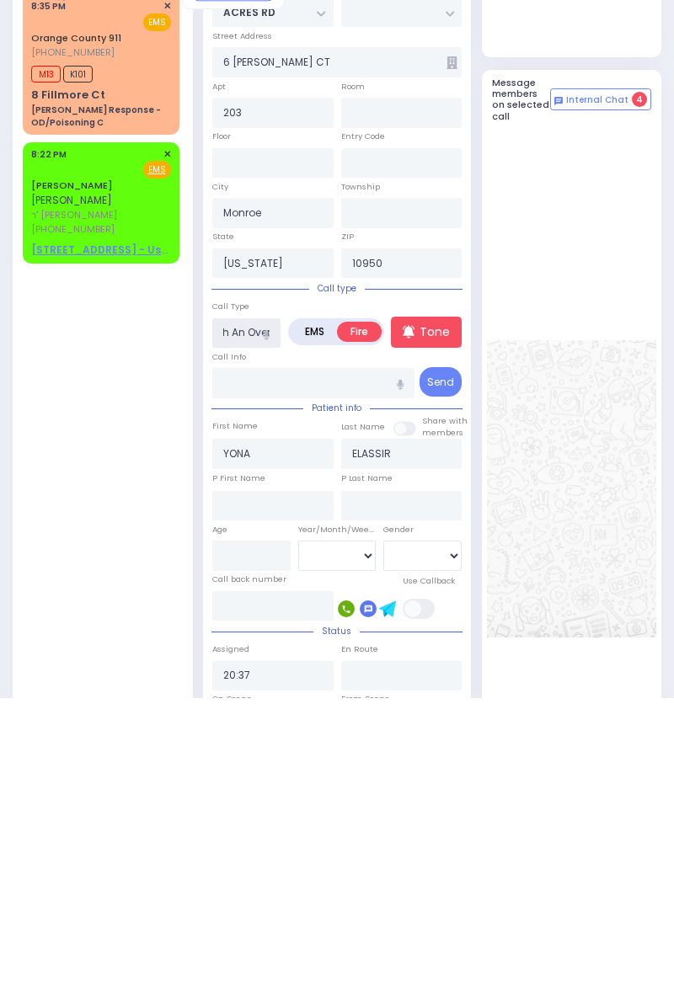
select select
select select "PALM TREE"
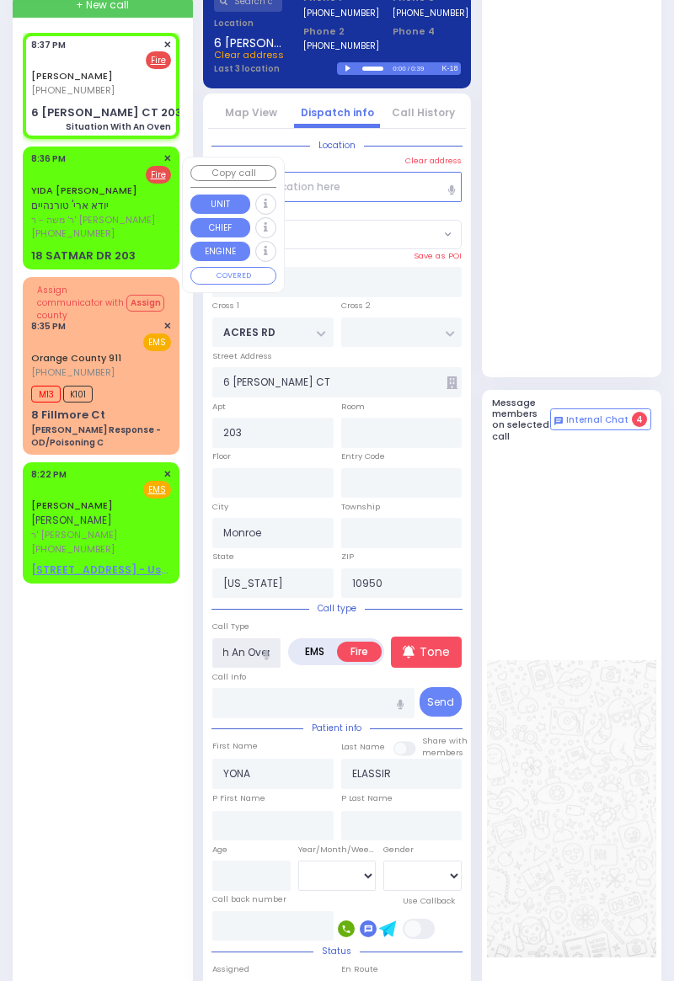
scroll to position [140, 0]
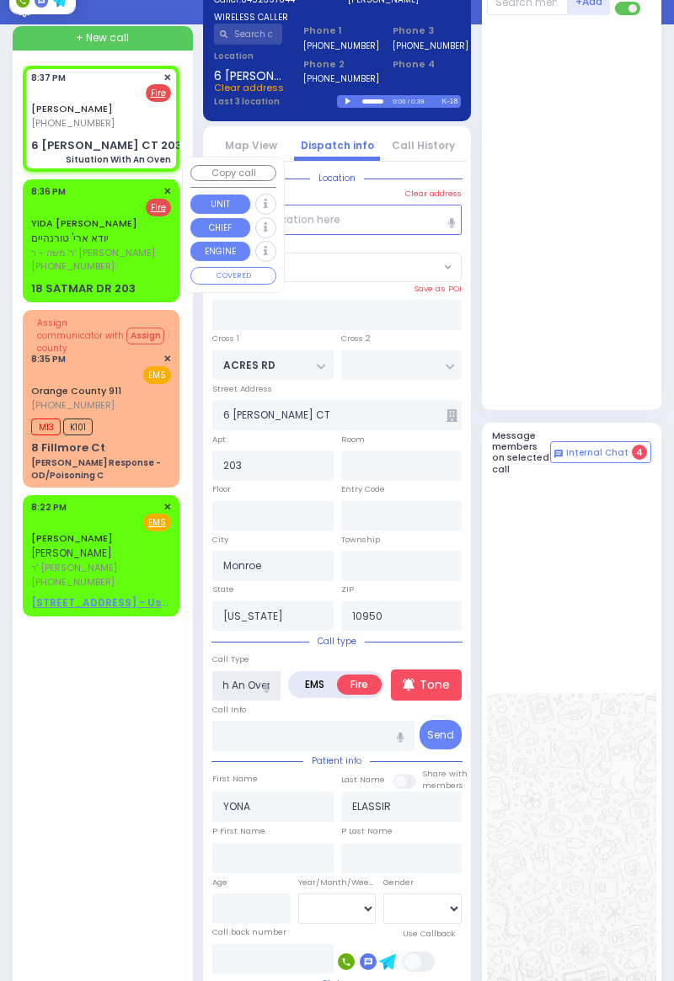
type input "Situation With An Oven"
click at [66, 262] on span "(845) 341-7066" at bounding box center [72, 265] width 83 height 13
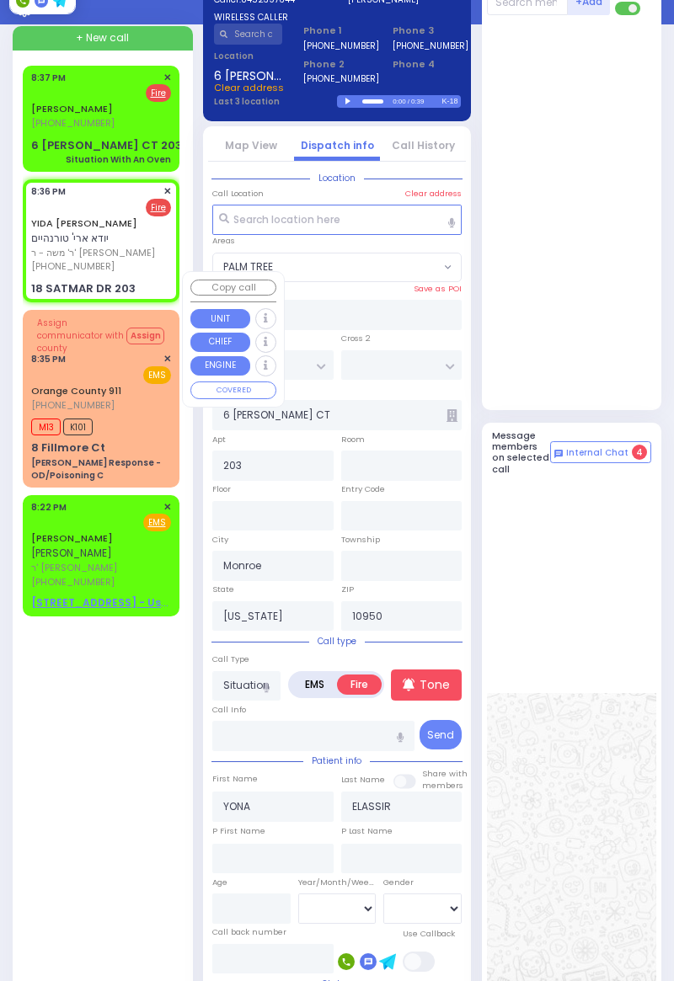
select select
radio input "true"
type input "YIDA ARYE"
type input "TURNHEIM"
select select
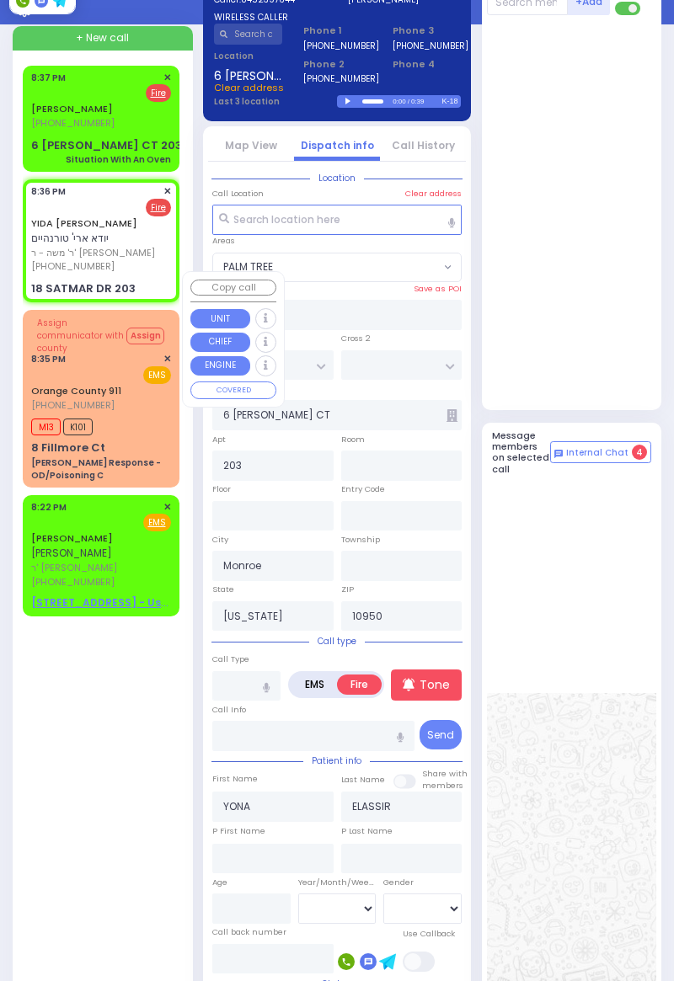
type input "20:36"
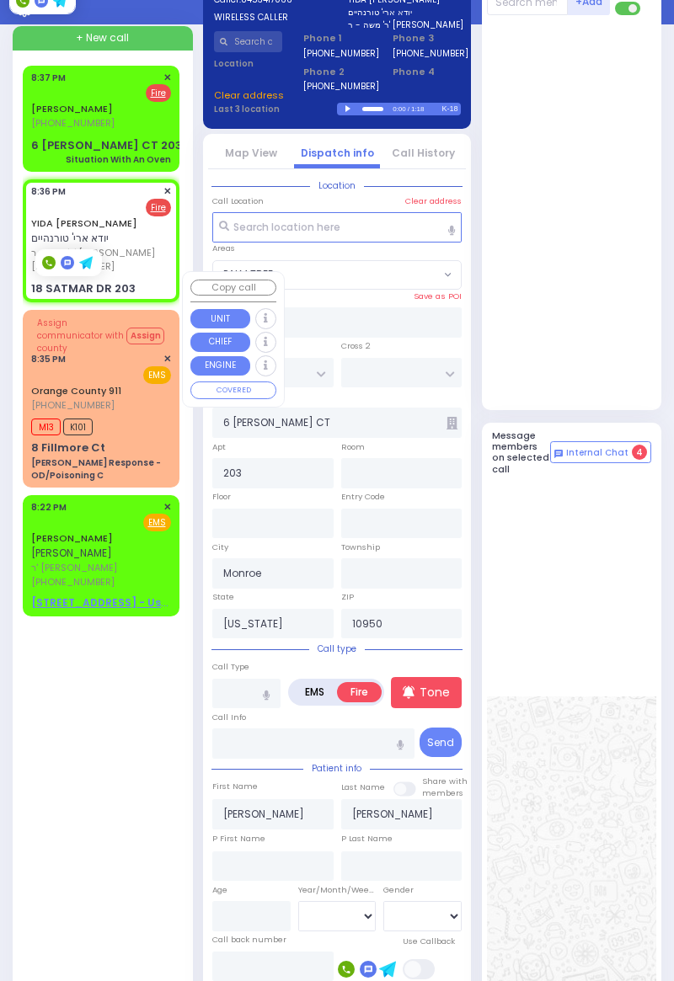
type input "SIGET COURT"
type input "HAYES COURT"
type input "18 SATMAR DR"
type input "Kiryas Joel"
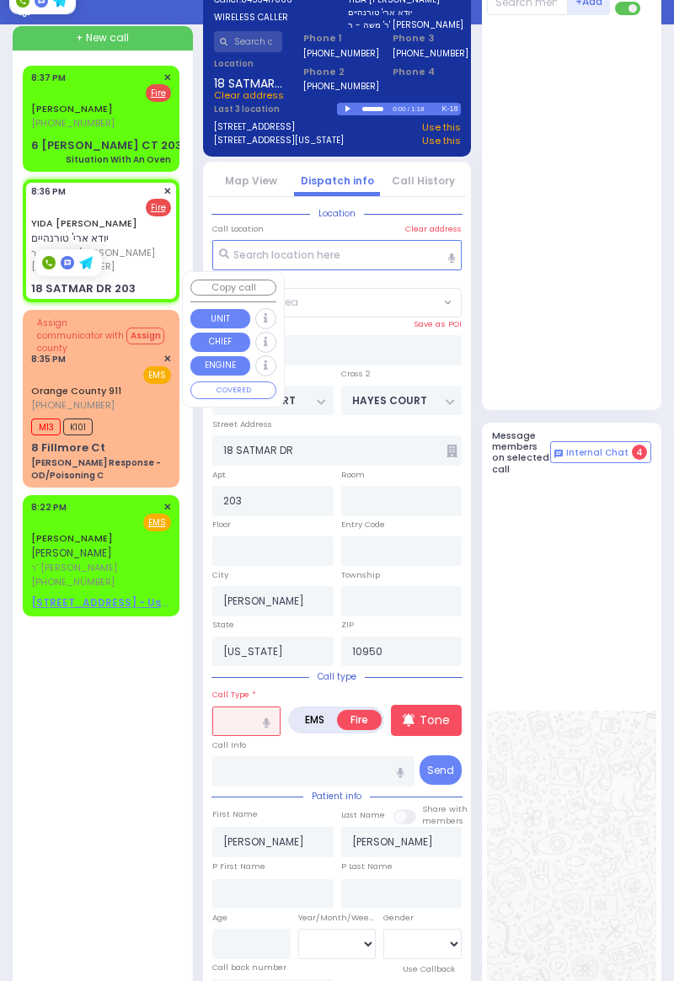
select select "SECTION 3"
click at [231, 728] on input "text" at bounding box center [246, 722] width 68 height 30
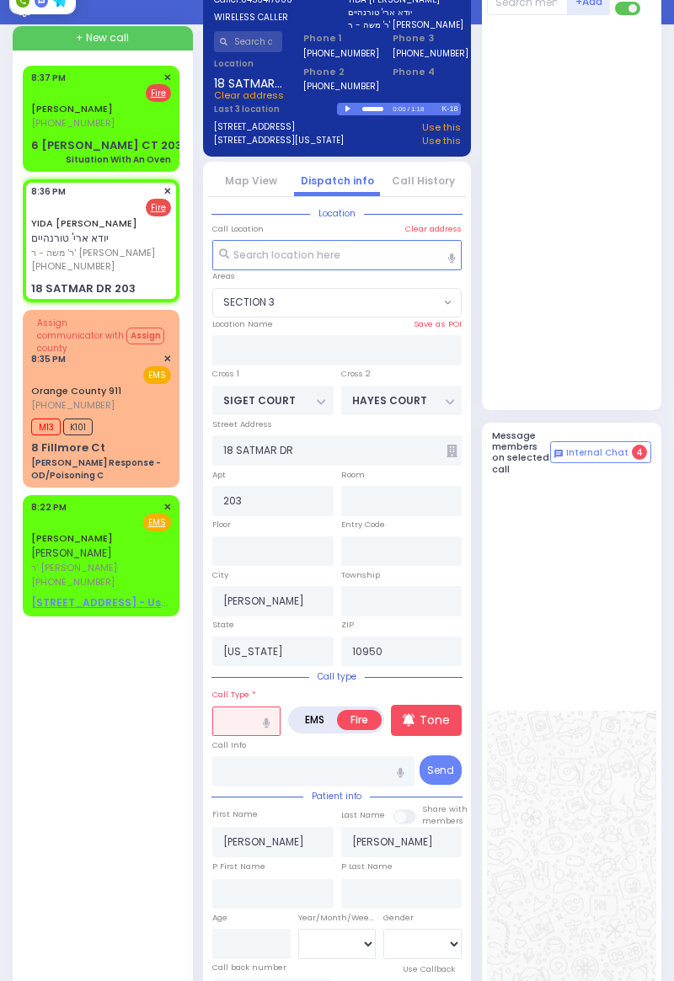
select select
radio input "true"
select select
select select "SECTION 3"
click at [224, 719] on input "text" at bounding box center [246, 722] width 68 height 30
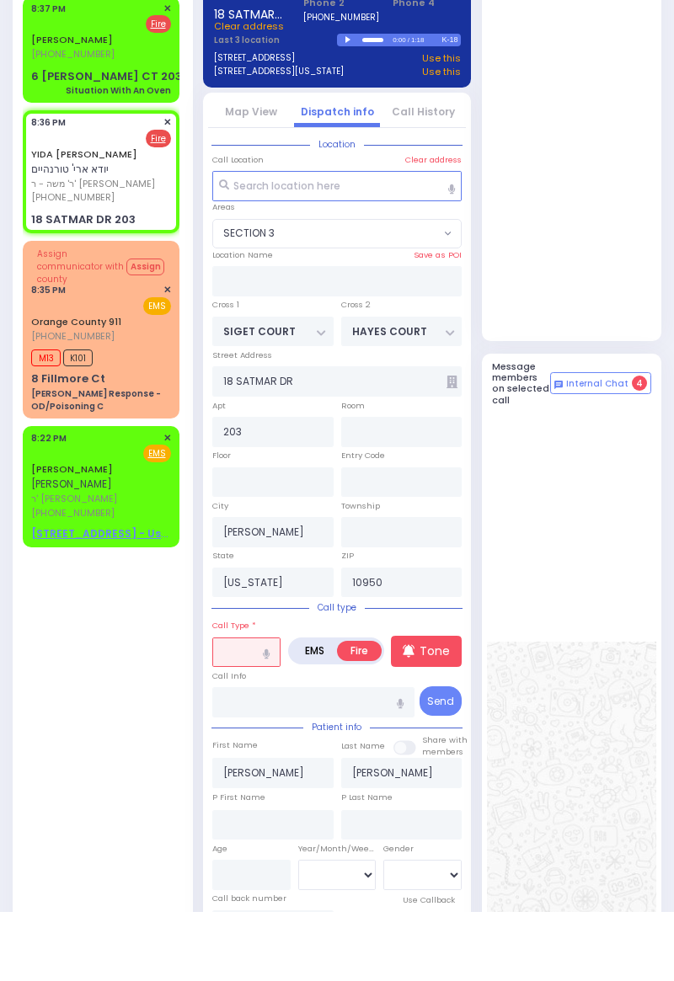
scroll to position [195, 0]
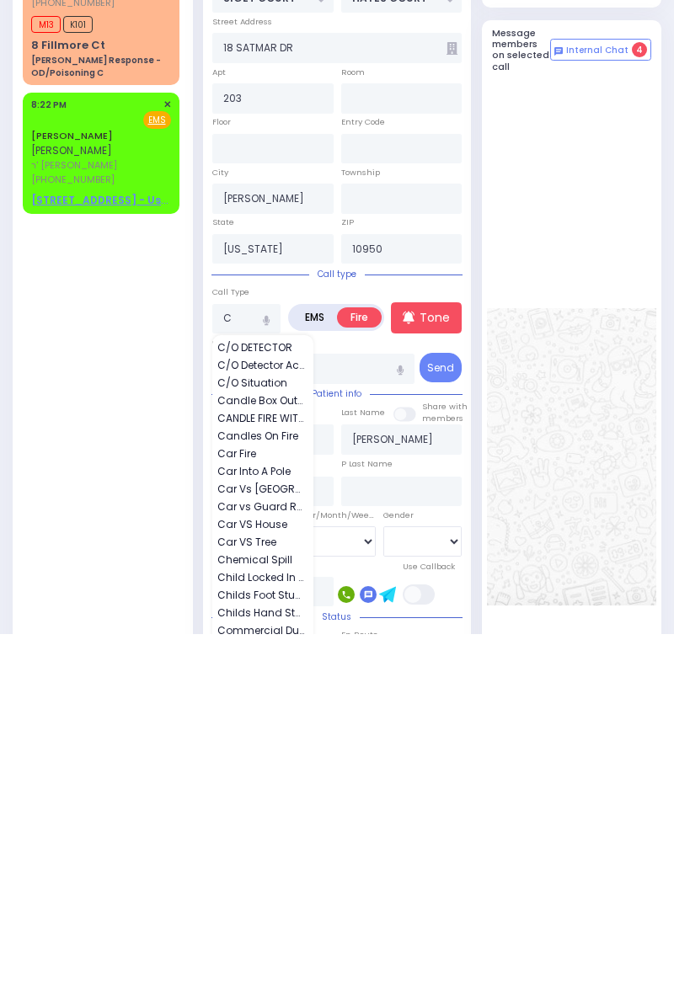
click at [271, 713] on span "C/O Detector Activation" at bounding box center [263, 712] width 93 height 15
type input "C/O Detector Activation"
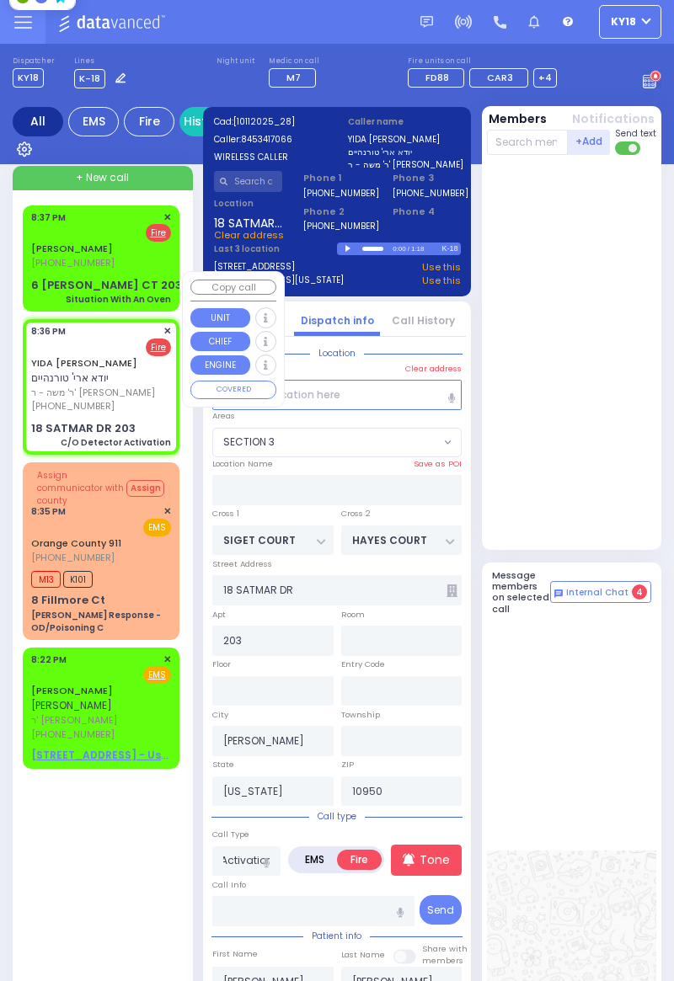
scroll to position [0, 0]
select select
radio input "true"
select select
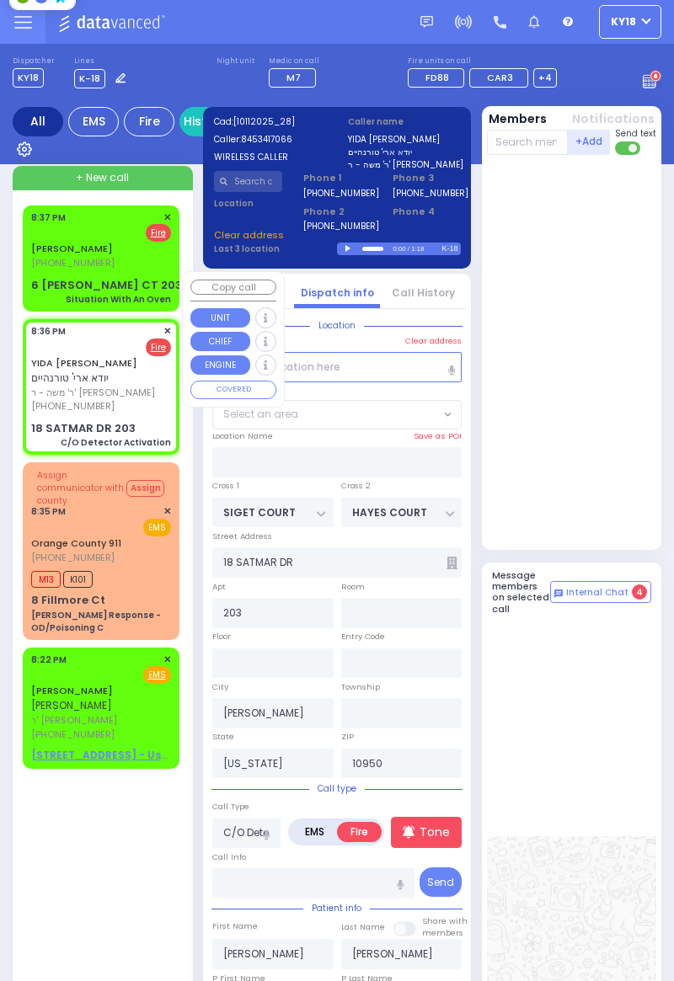
select select
radio input "true"
select select
select select "SECTION 3"
click at [537, 145] on input "text" at bounding box center [528, 142] width 82 height 25
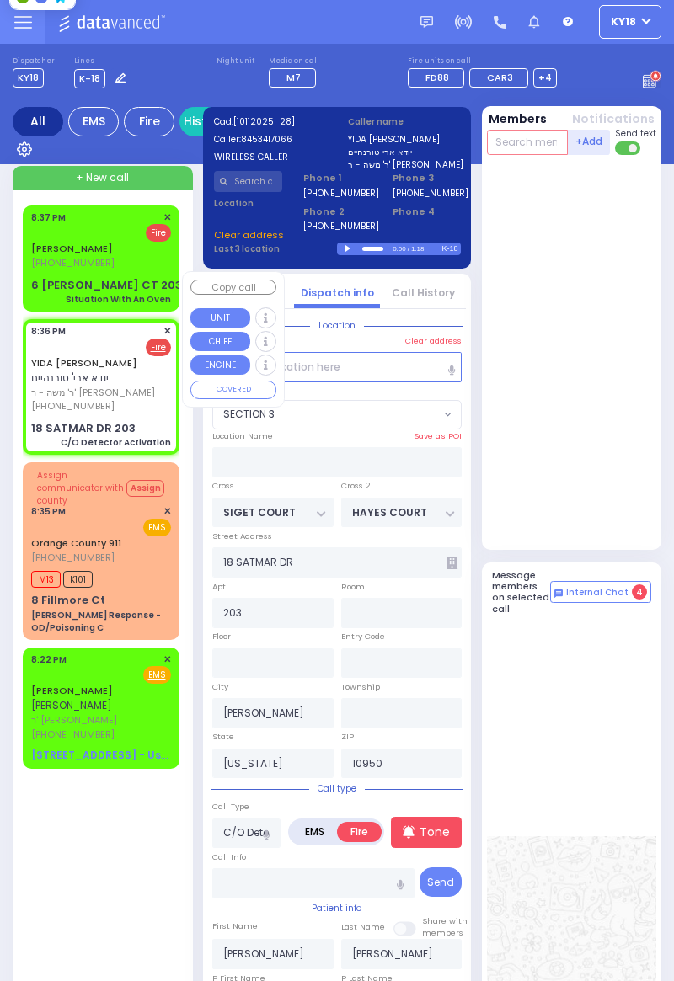
select select "SECTION 3"
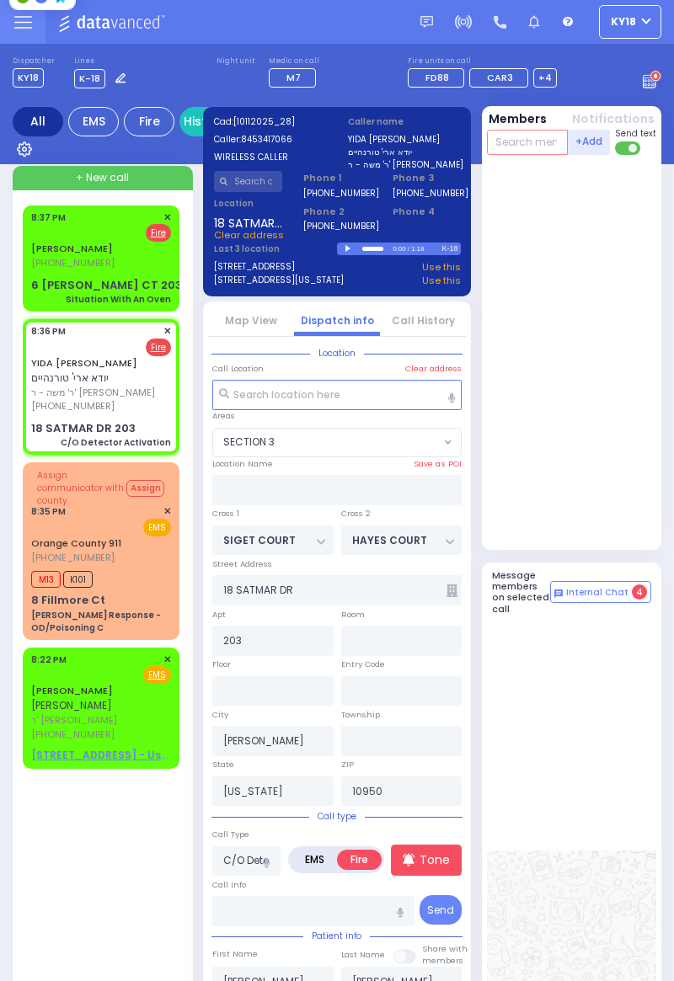
select select
radio input "true"
select select
select select "SECTION 3"
type input "3"
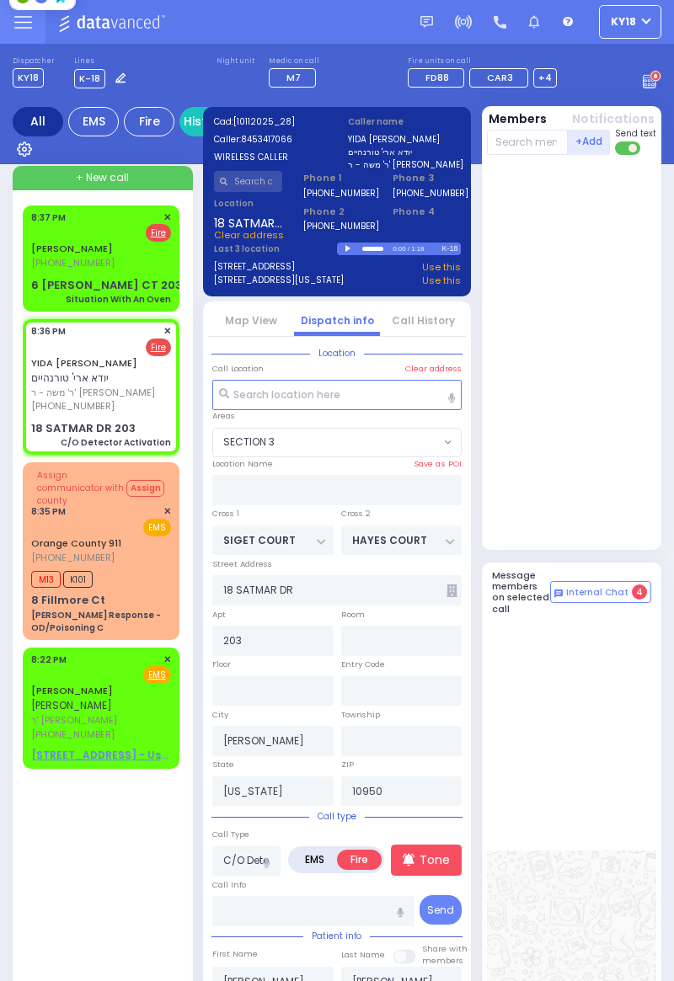
click at [110, 421] on div "18 SATMAR DR 203" at bounding box center [83, 428] width 104 height 17
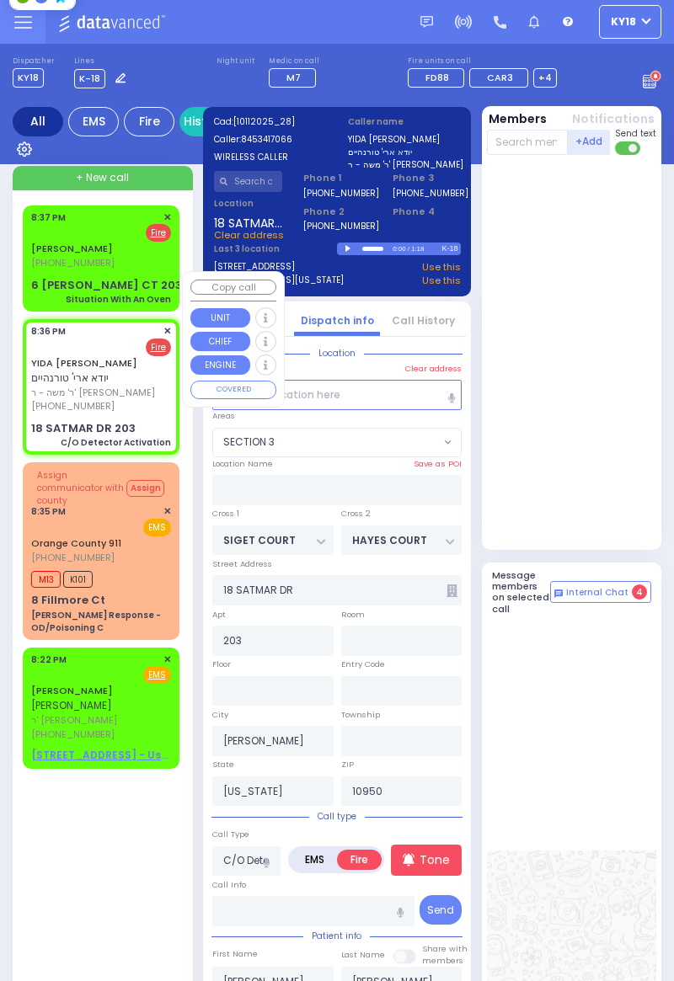
select select
radio input "true"
select select
select select "SECTION 3"
click at [532, 148] on input "text" at bounding box center [528, 142] width 82 height 25
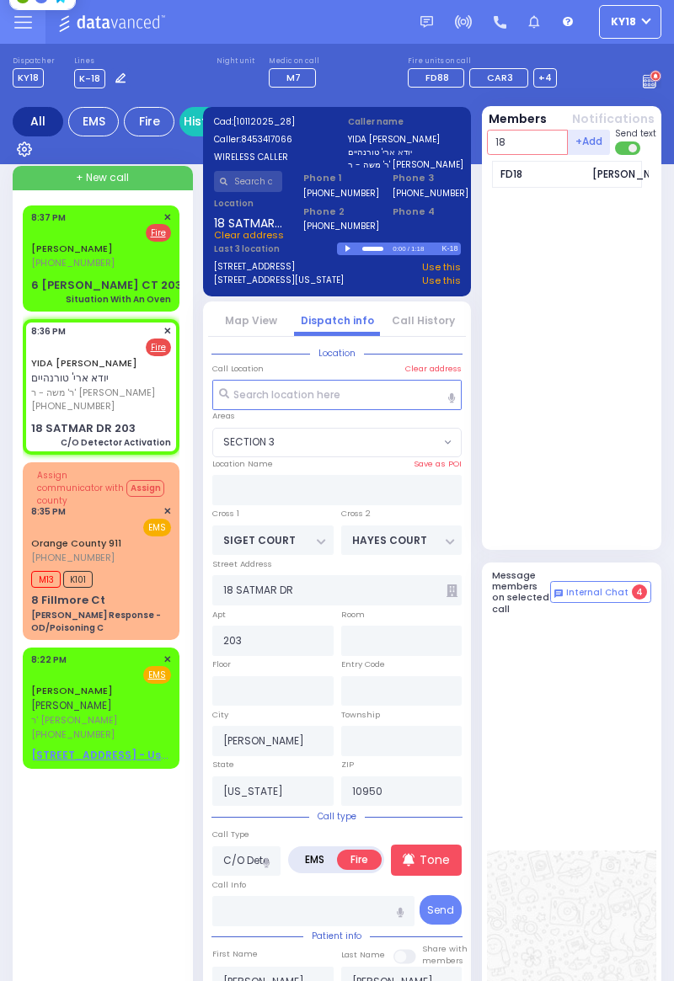
type input "18"
click at [539, 180] on div "FD18" at bounding box center [542, 174] width 84 height 15
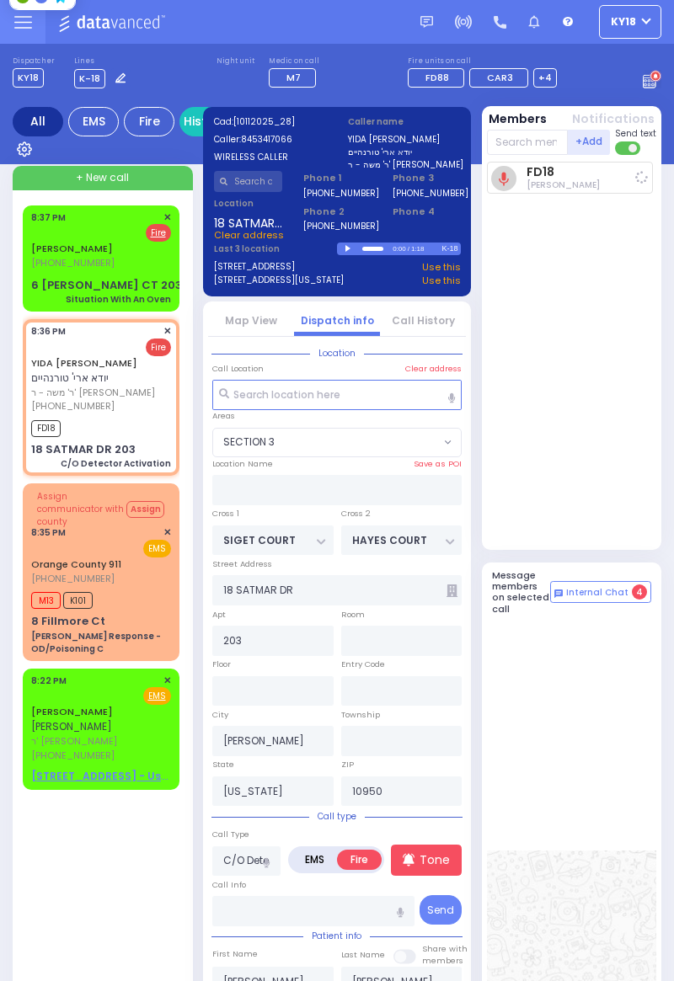
select select
radio input "true"
select select
type input "20:39"
select select "SECTION 3"
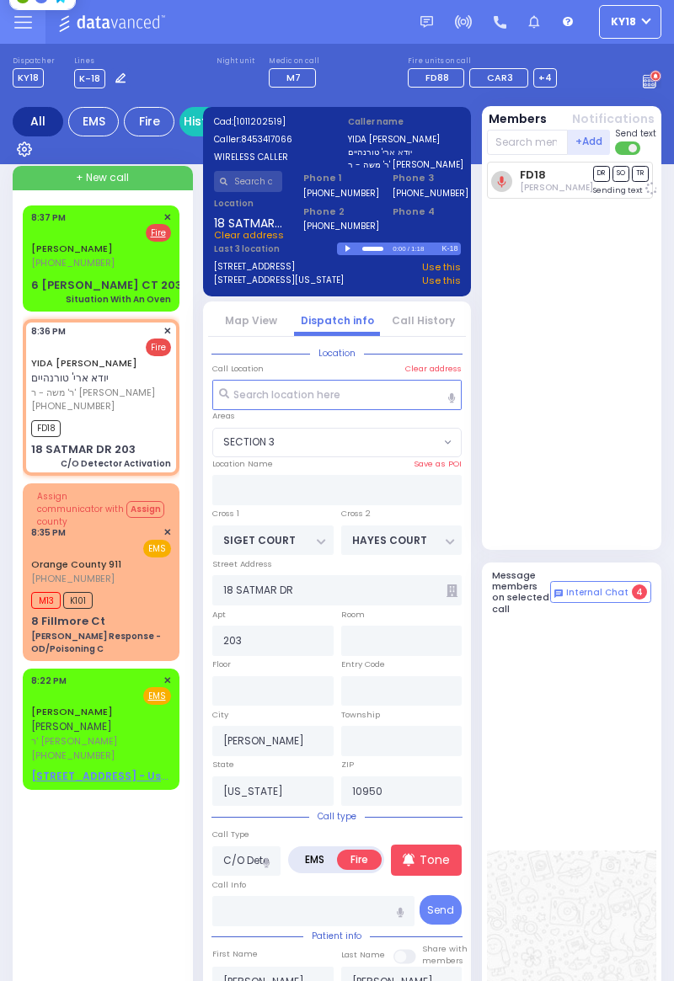
click at [119, 261] on div "YONA ELASSIR (845) 239-7644 8:37 PM ✕ EMS Fire" at bounding box center [101, 241] width 140 height 60
select select
type input "Situation With An Oven"
radio input "true"
type input "YONA"
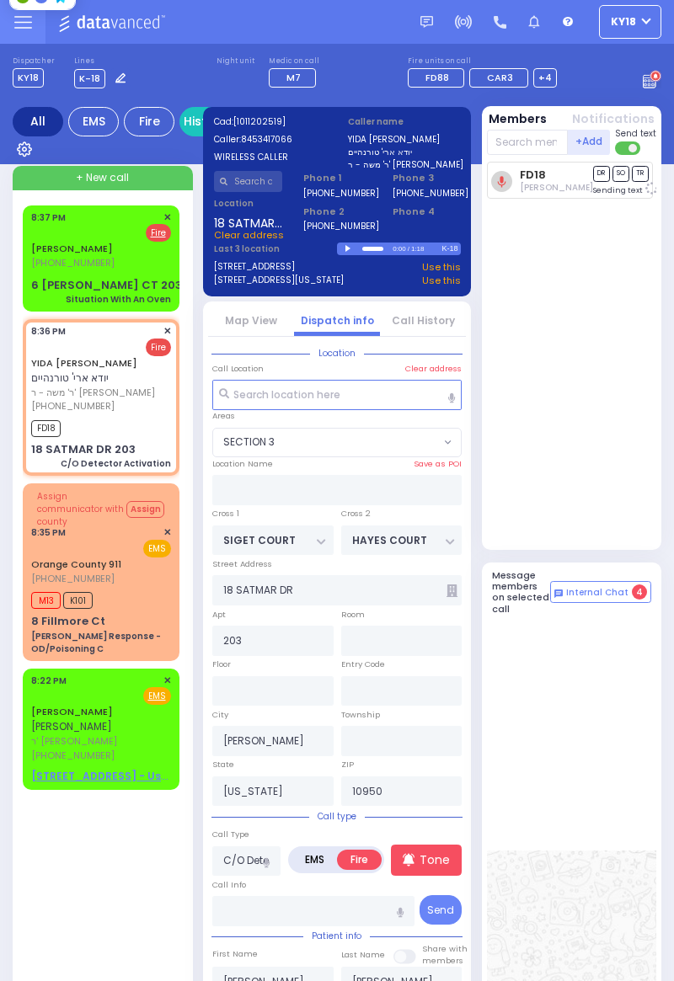
type input "ELASSIR"
select select
type input "20:37"
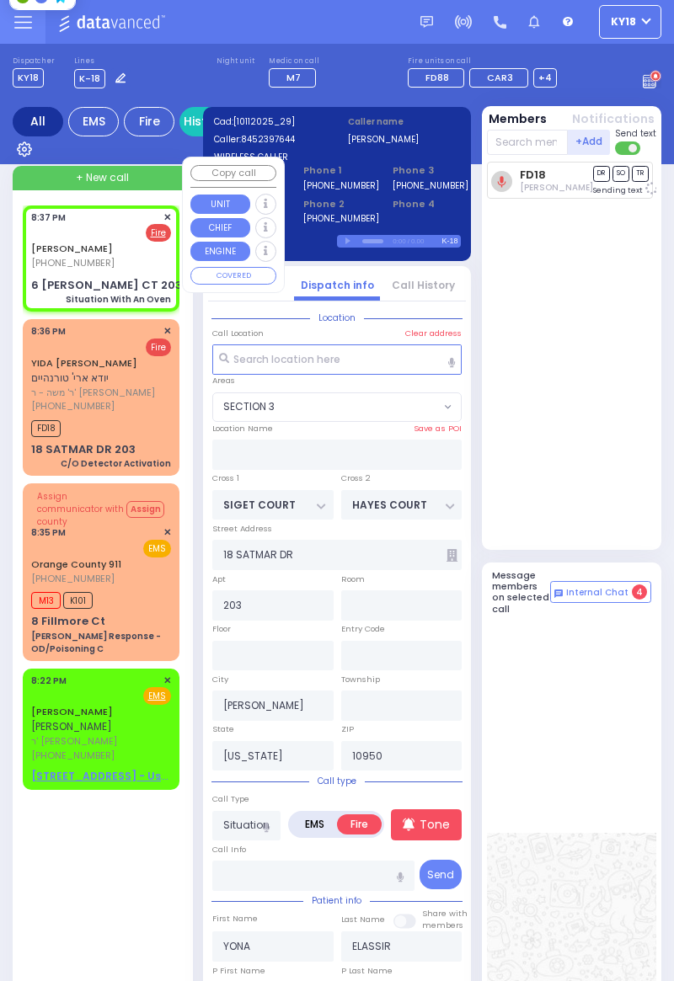
type input "ACRES RD"
type input "6 LEMBERG CT"
type input "Monroe"
select select "PALM TREE"
click at [528, 140] on input "text" at bounding box center [528, 142] width 82 height 25
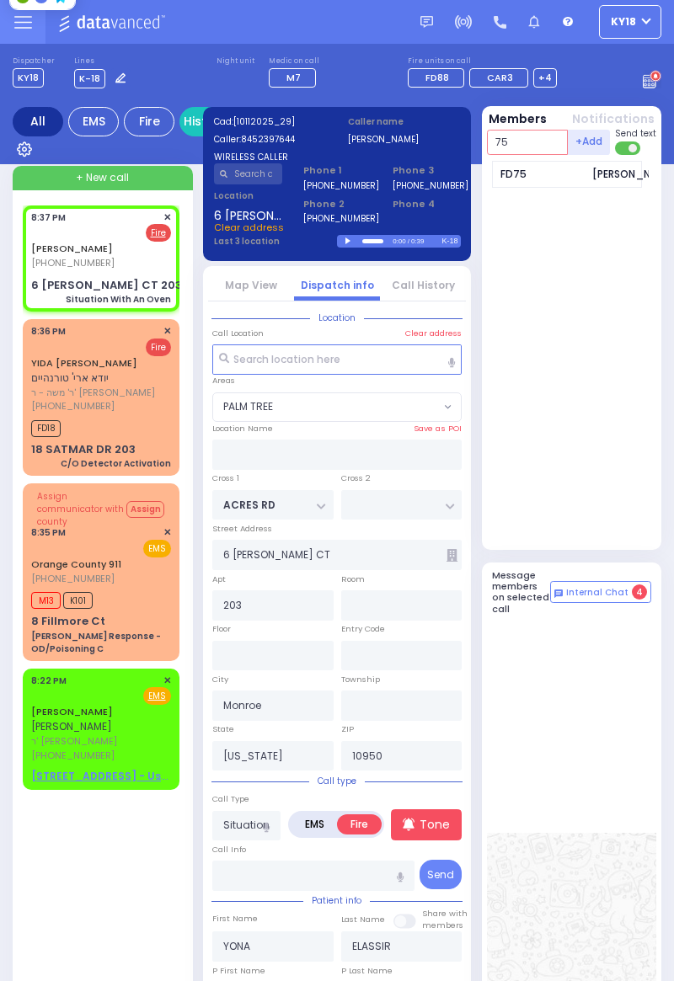
type input "75"
click at [537, 174] on div "FD75" at bounding box center [542, 174] width 84 height 15
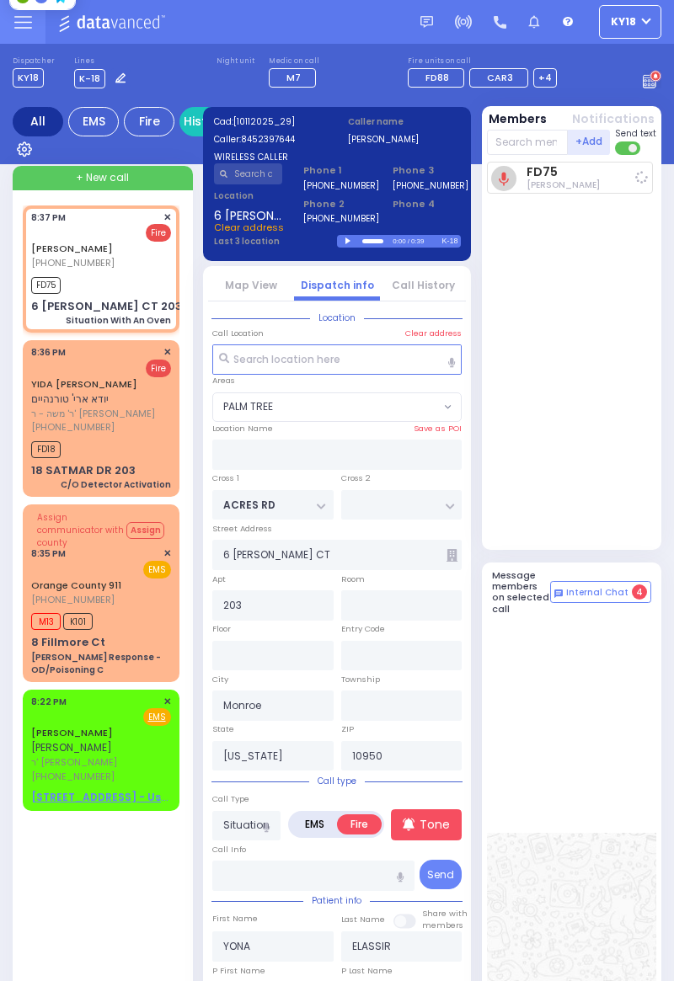
select select
radio input "true"
select select
type input "20:39"
select select "PALM TREE"
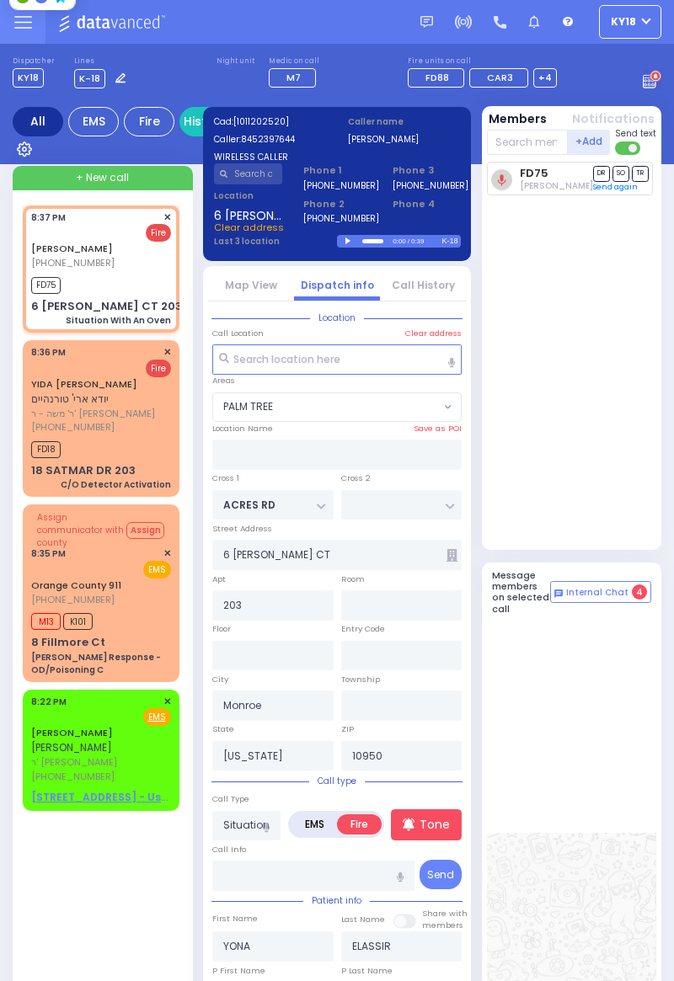
click at [118, 456] on div "FD18" at bounding box center [101, 447] width 140 height 21
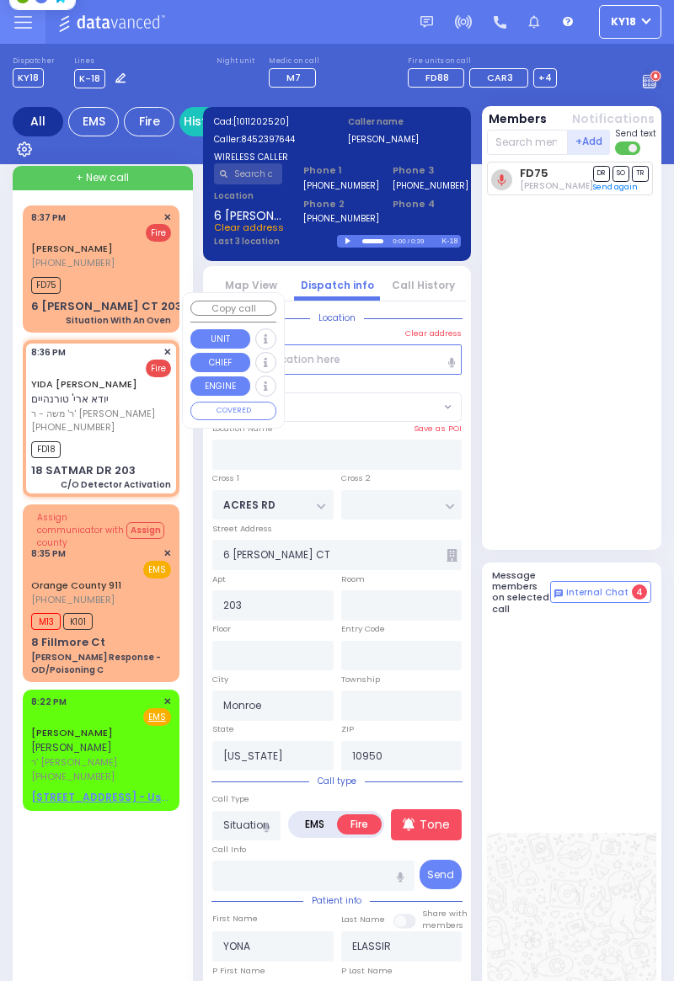
select select
type input "C/O Detector Activation"
radio input "true"
type input "YIDA ARYE"
type input "TURNHEIM"
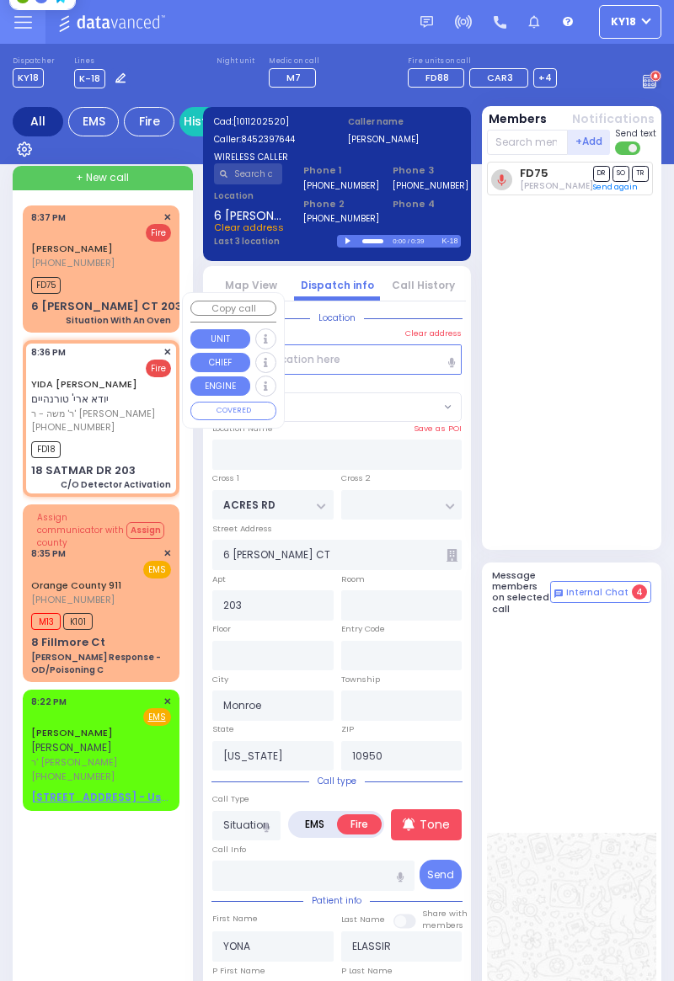
select select
type input "20:36"
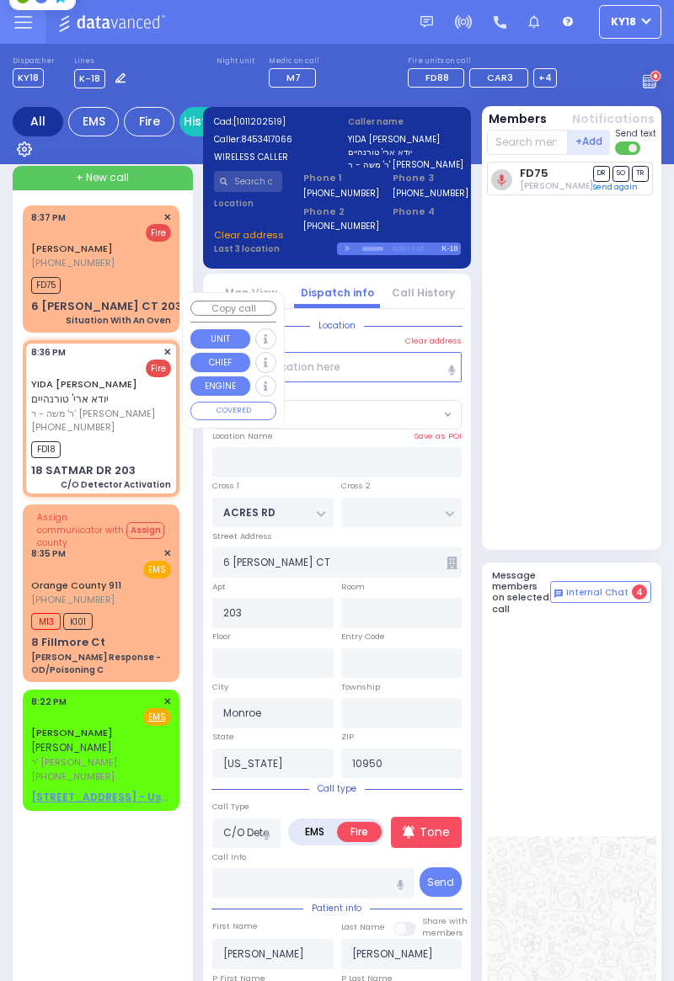
type input "SIGET COURT"
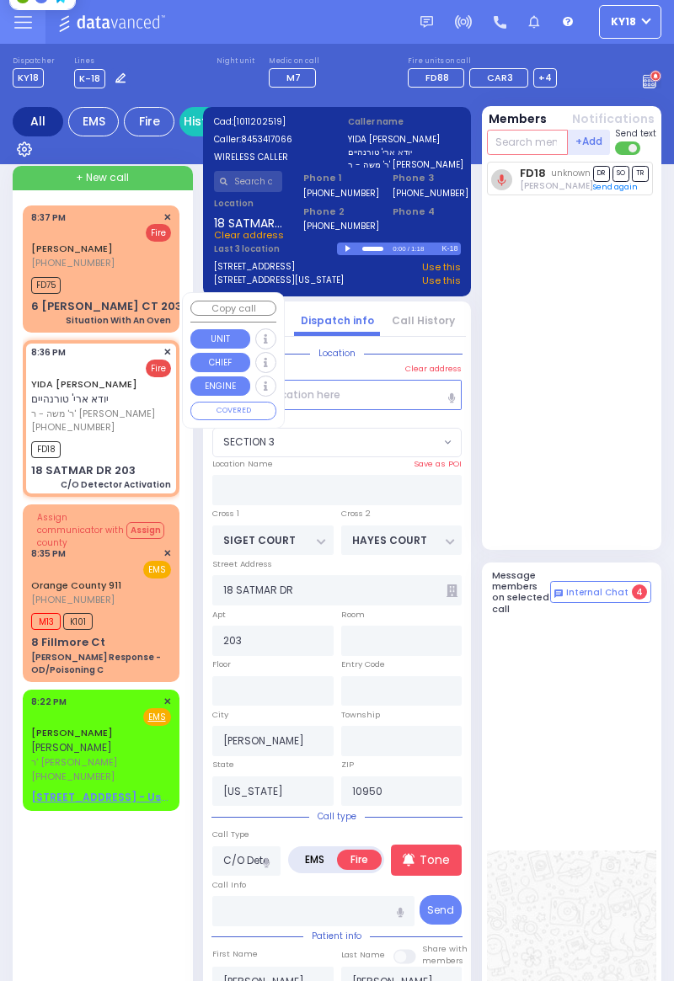
click at [531, 148] on input "text" at bounding box center [528, 142] width 82 height 25
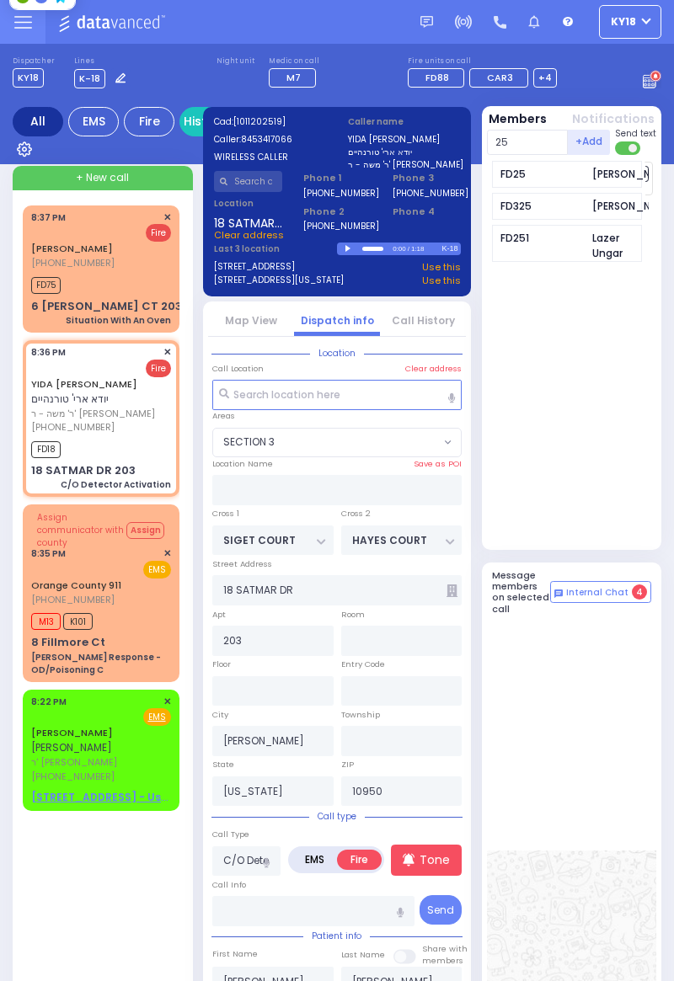
click at [550, 179] on div "FD25" at bounding box center [542, 174] width 84 height 15
click at [517, 142] on input "text" at bounding box center [528, 142] width 82 height 25
click at [134, 303] on div "6 LEMBERG CT 203 Situation With An Oven" at bounding box center [101, 312] width 140 height 29
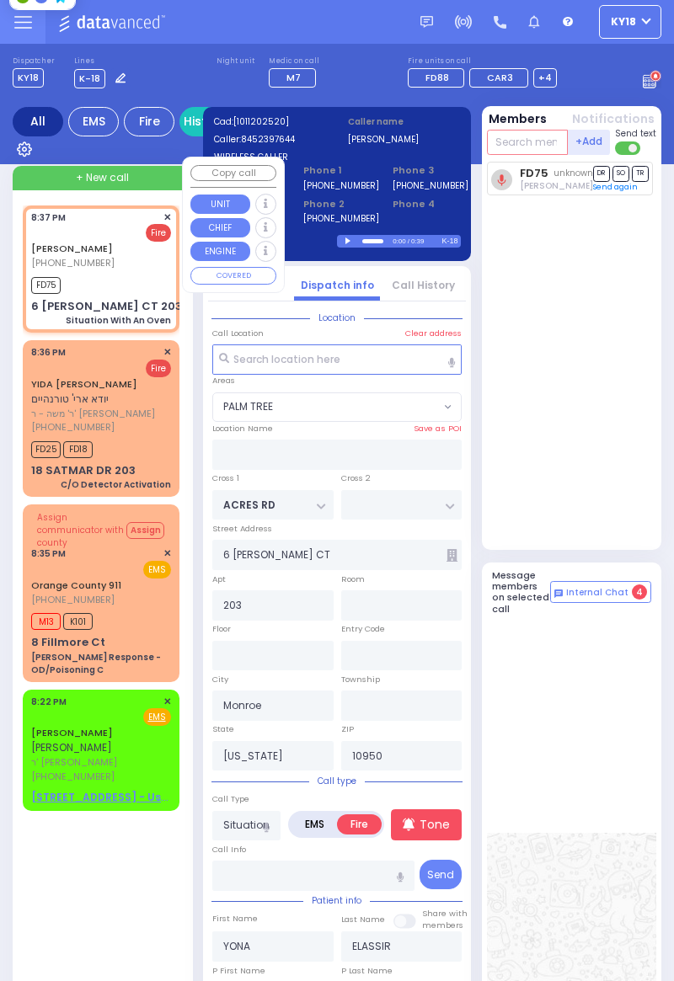
click at [534, 148] on input "text" at bounding box center [528, 142] width 82 height 25
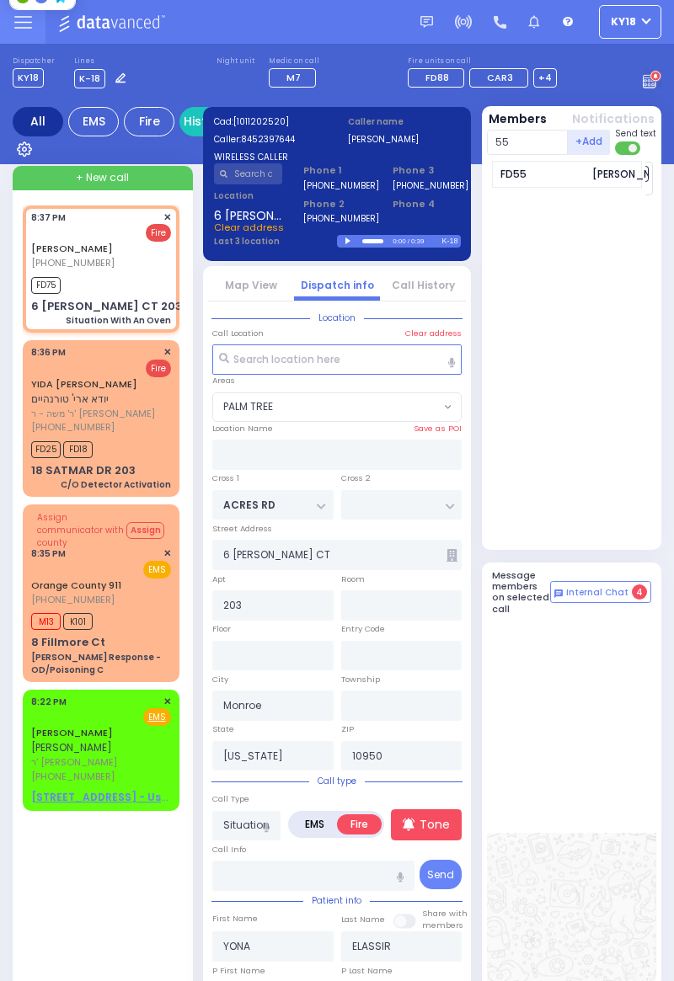
click at [552, 183] on div "FD55 Lazar Wieder" at bounding box center [567, 174] width 151 height 27
click at [120, 414] on span "ר' משה - ר' מרדכי דוד פראנצויז" at bounding box center [98, 414] width 135 height 14
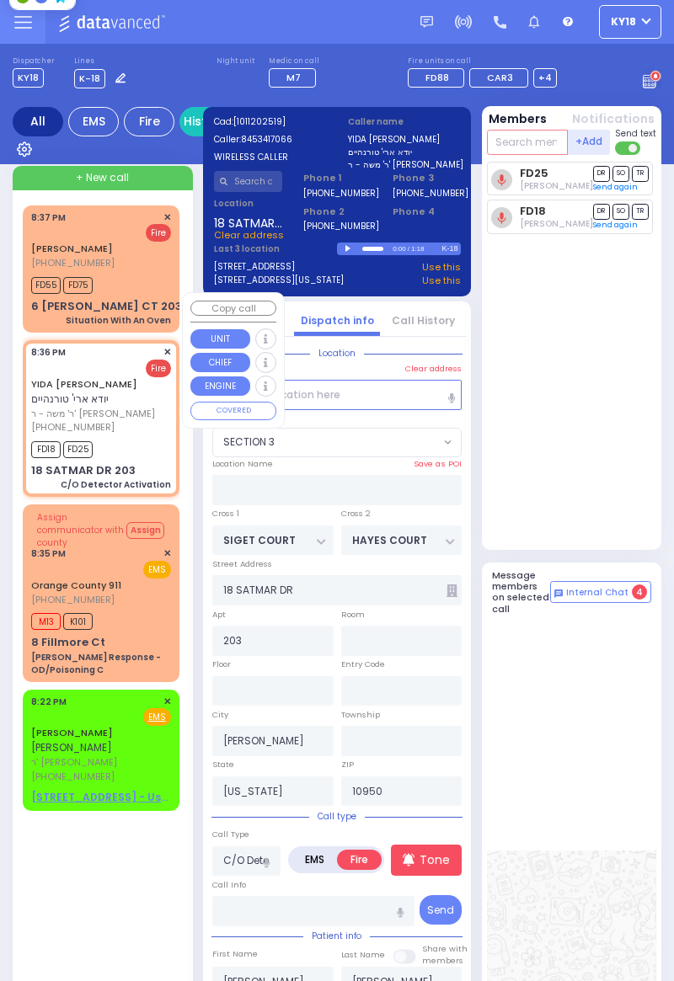
click at [517, 147] on input "text" at bounding box center [528, 142] width 82 height 25
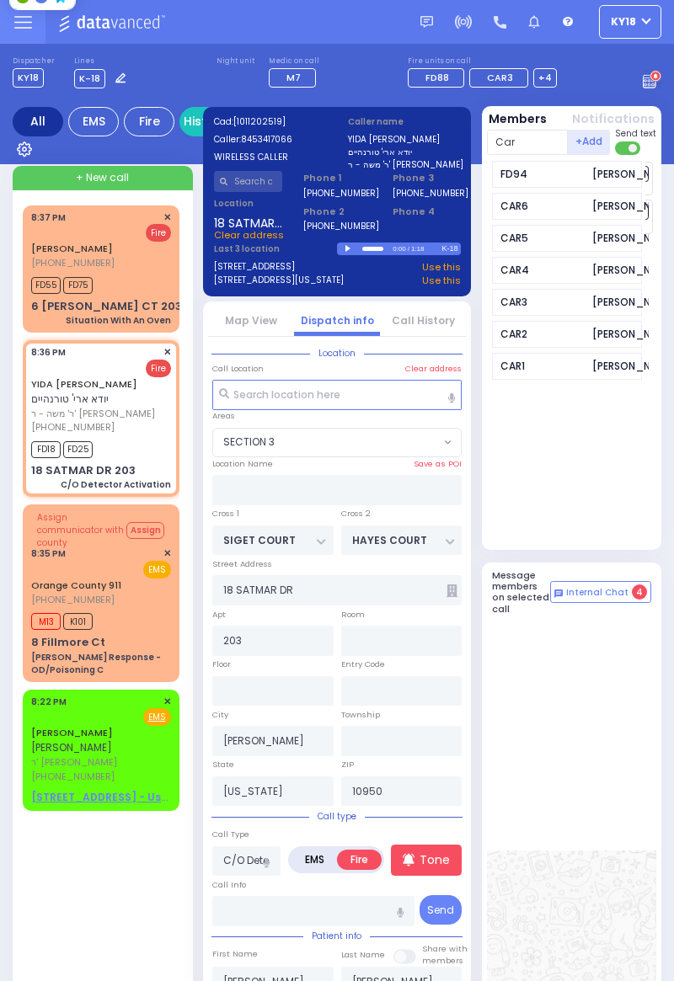
click at [628, 214] on div "Joel Sandel" at bounding box center [633, 206] width 83 height 15
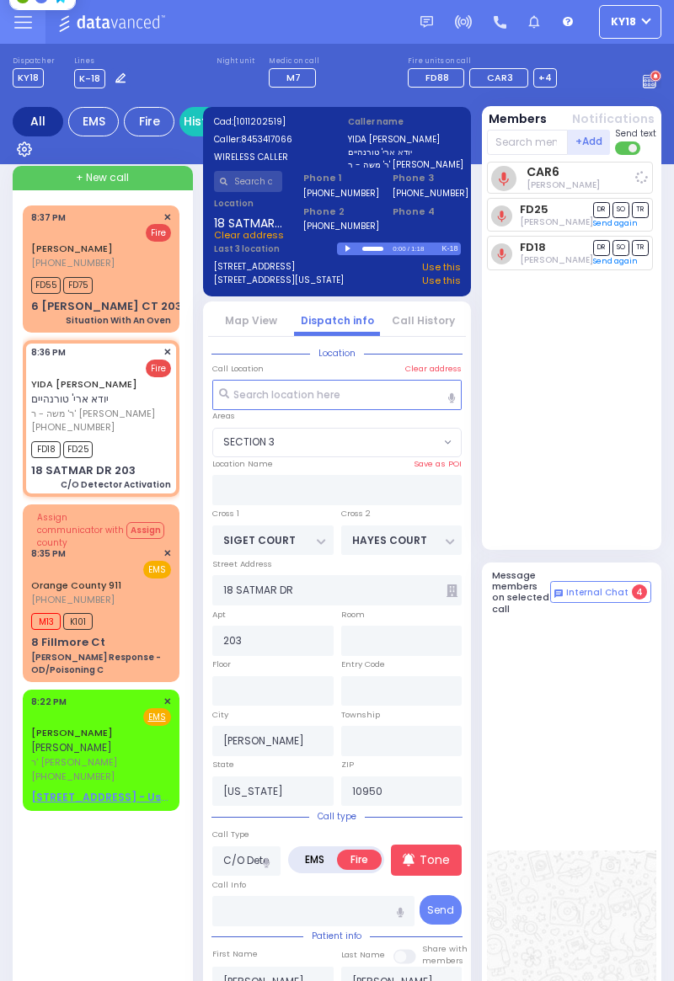
click at [140, 302] on div "6 LEMBERG CT 203 Situation With An Oven" at bounding box center [101, 312] width 140 height 29
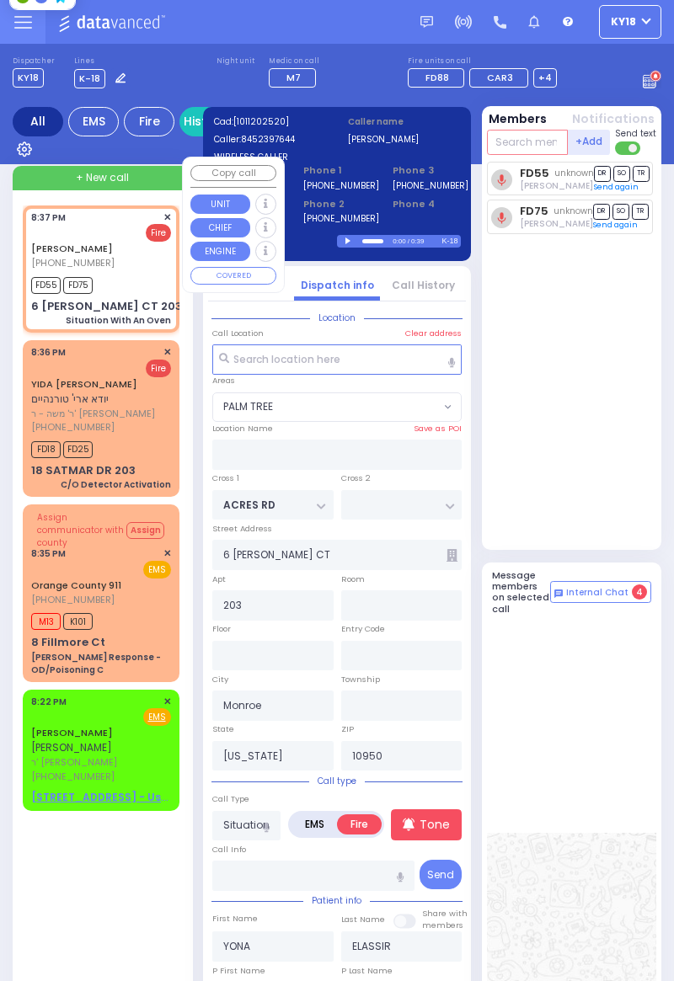
click at [531, 148] on input "text" at bounding box center [528, 142] width 82 height 25
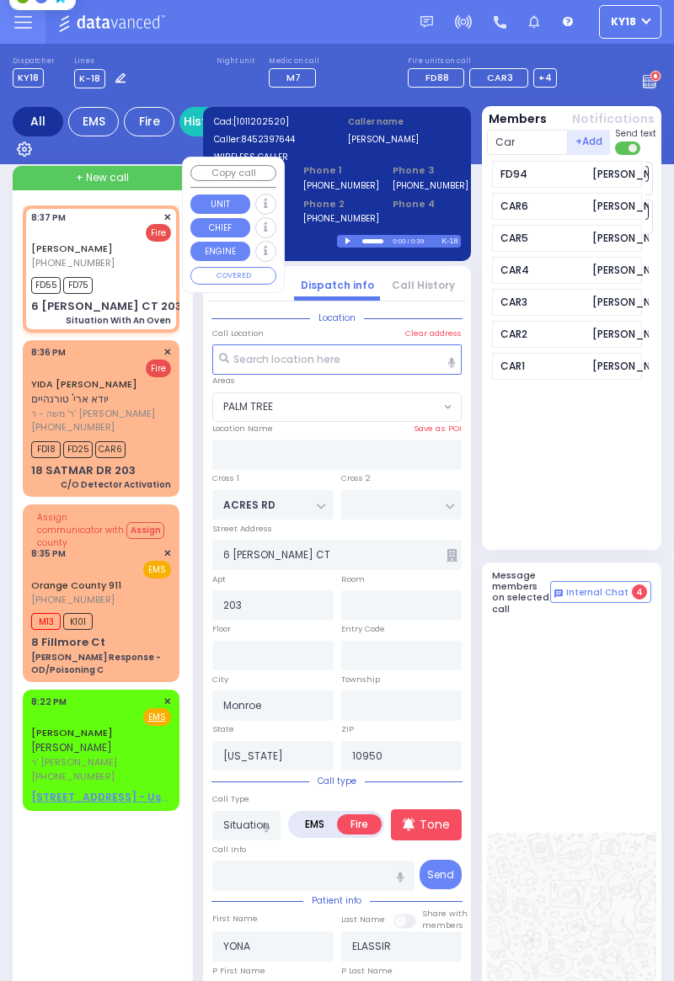
click at [551, 214] on div "CAR6" at bounding box center [542, 206] width 84 height 15
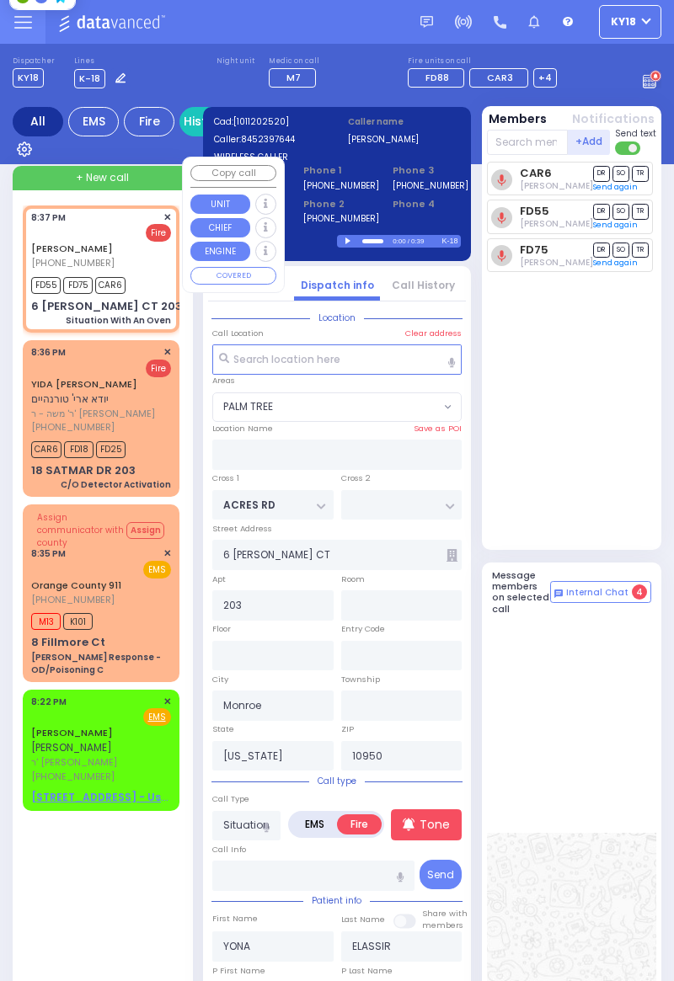
click at [69, 389] on link "YIDA ARYE TURNHEIM" at bounding box center [84, 383] width 106 height 13
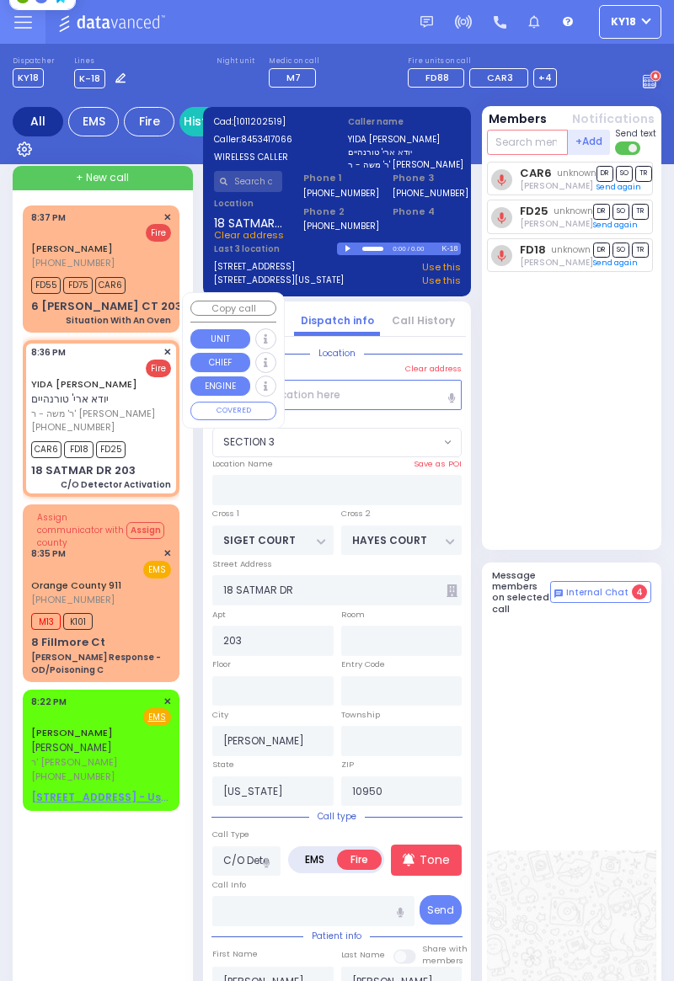
click at [532, 152] on input "text" at bounding box center [528, 142] width 82 height 25
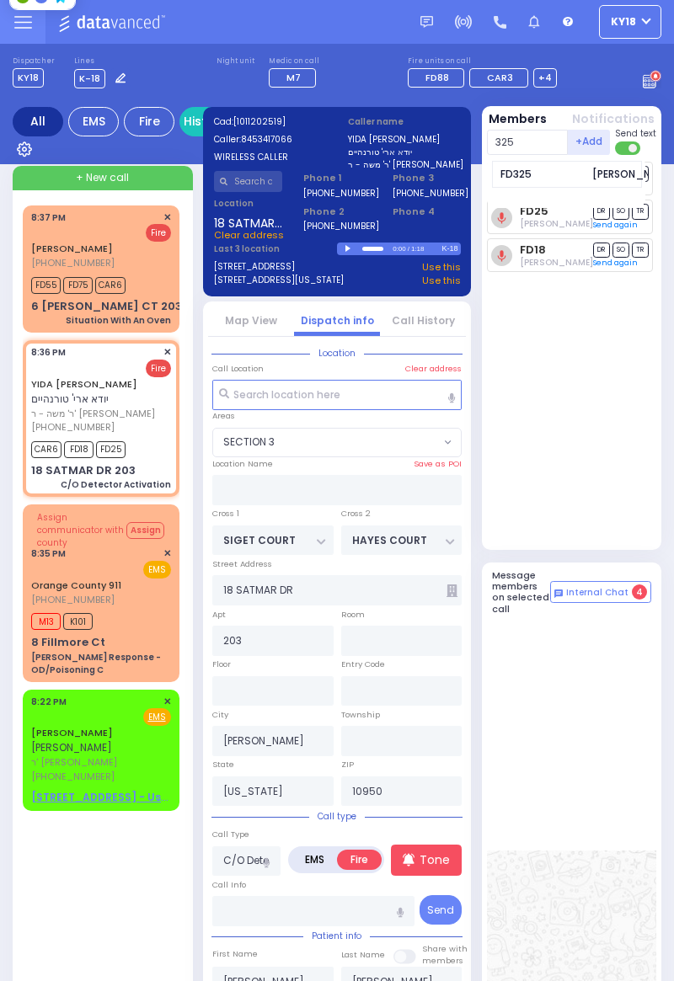
click at [576, 177] on div "FD325" at bounding box center [542, 174] width 84 height 15
